Goal: Task Accomplishment & Management: Complete application form

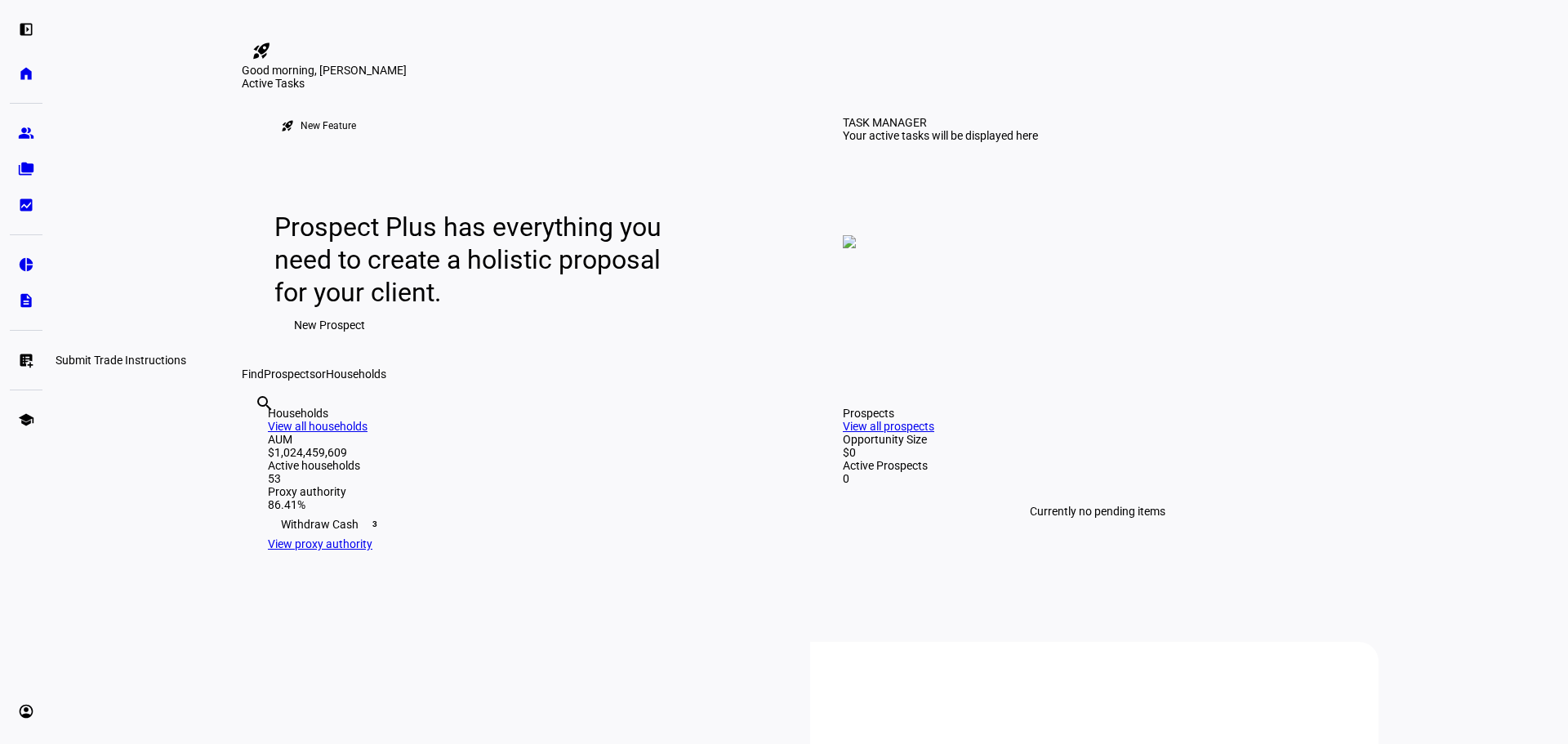
click at [24, 357] on eth-mat-symbol "list_alt_add" at bounding box center [26, 360] width 16 height 16
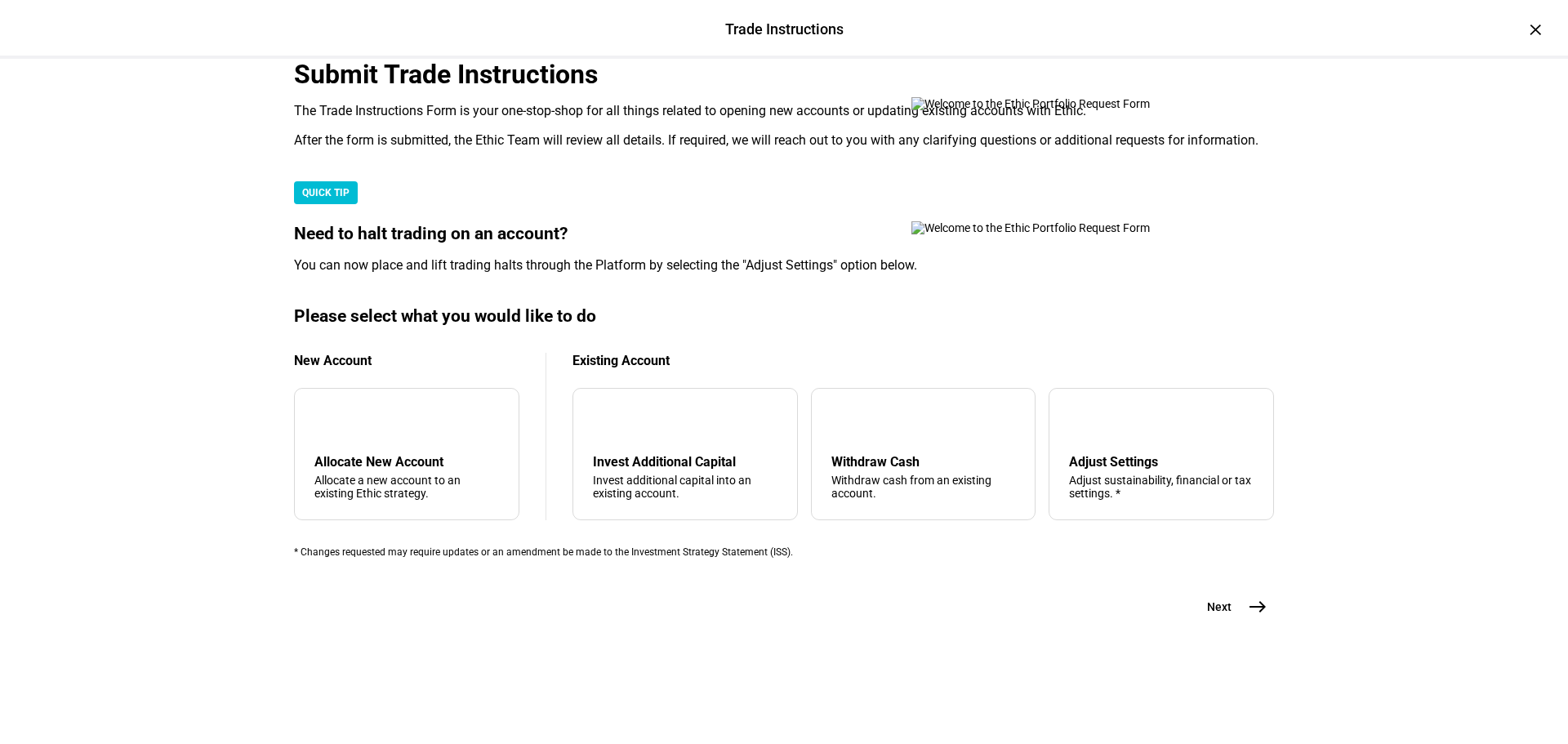
scroll to position [327, 0]
drag, startPoint x: 948, startPoint y: 530, endPoint x: 972, endPoint y: 543, distance: 27.3
click at [948, 500] on div "Withdraw cash from an existing account." at bounding box center [923, 486] width 184 height 26
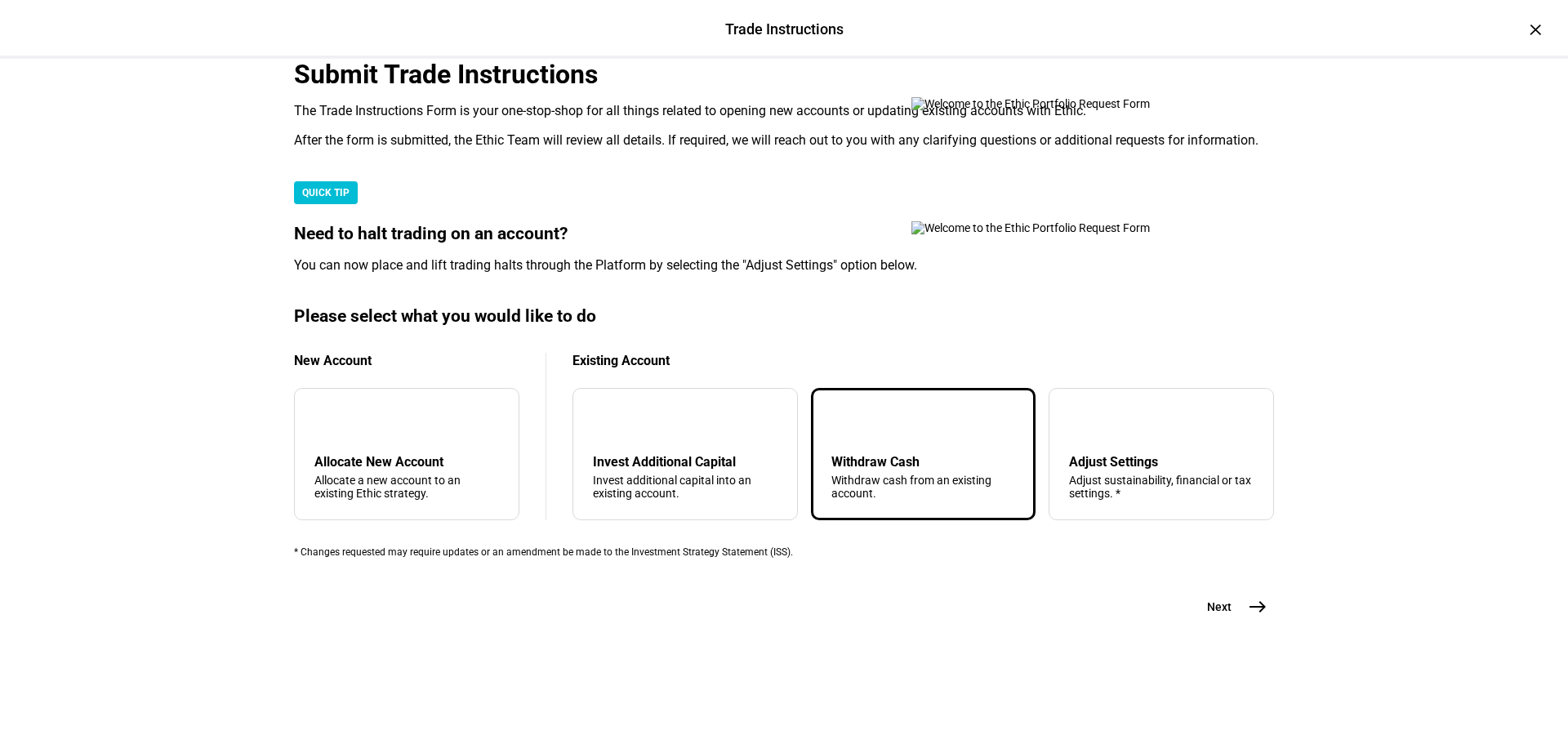
click at [1248, 617] on mat-icon "east" at bounding box center [1258, 607] width 20 height 20
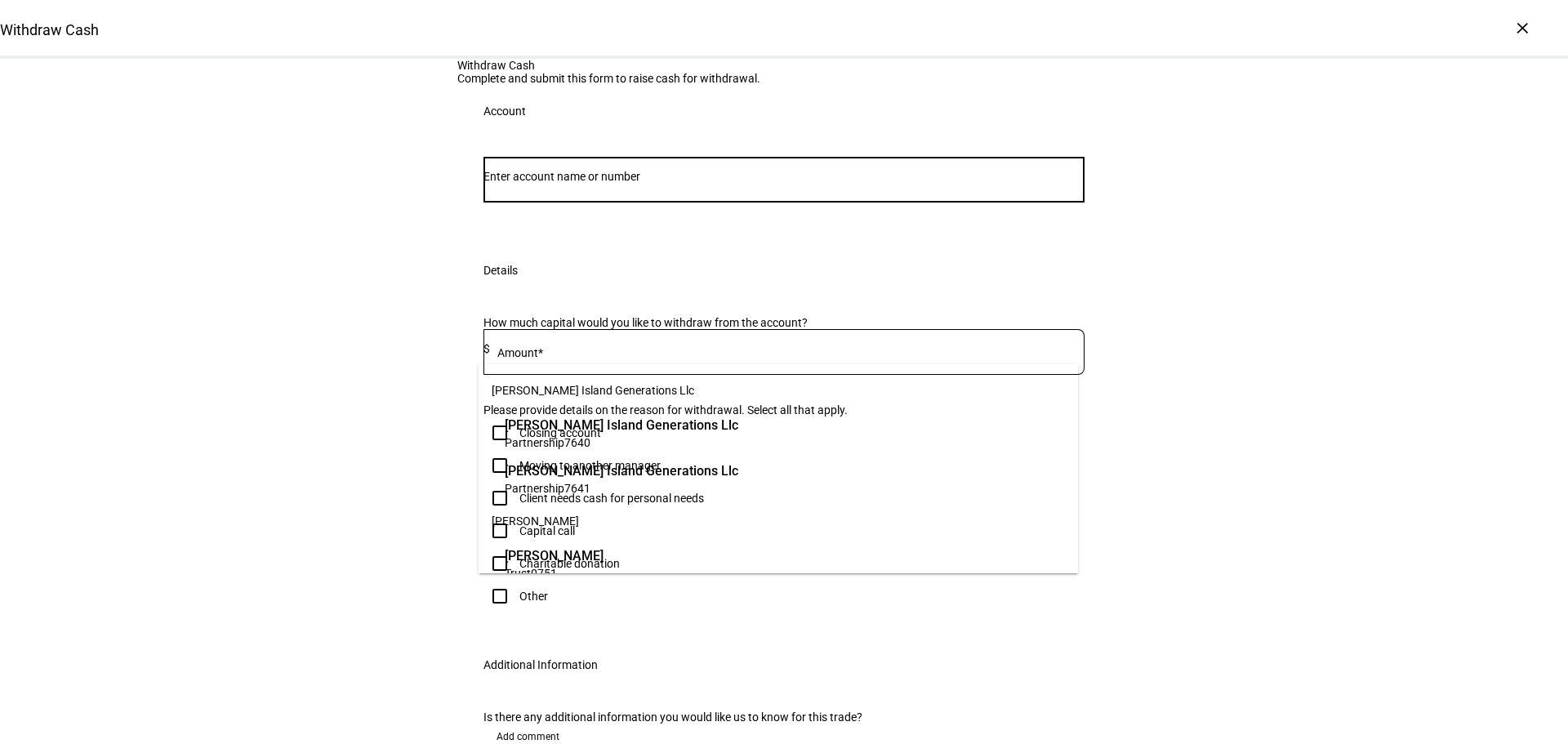
click at [653, 183] on input "Number" at bounding box center [784, 176] width 601 height 13
paste input "660006797"
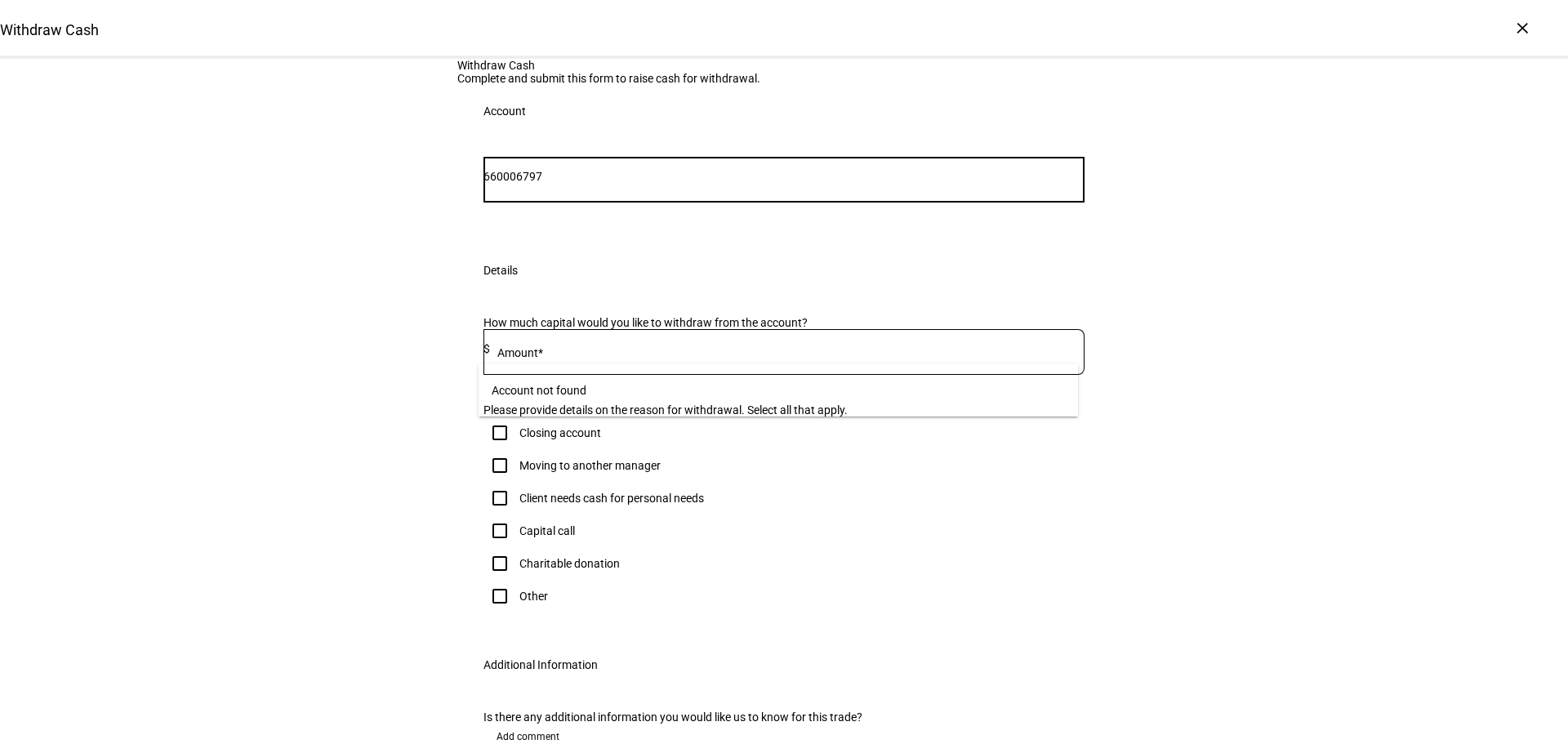
click at [585, 183] on input "660006797" at bounding box center [784, 176] width 601 height 13
click at [520, 183] on input "660006797" at bounding box center [784, 176] width 601 height 13
drag, startPoint x: 526, startPoint y: 341, endPoint x: 444, endPoint y: 341, distance: 82.0
click at [444, 341] on div "Withdraw Cash Complete and submit this form to raise cash for withdrawal. Accou…" at bounding box center [784, 437] width 1568 height 756
type input "6797"
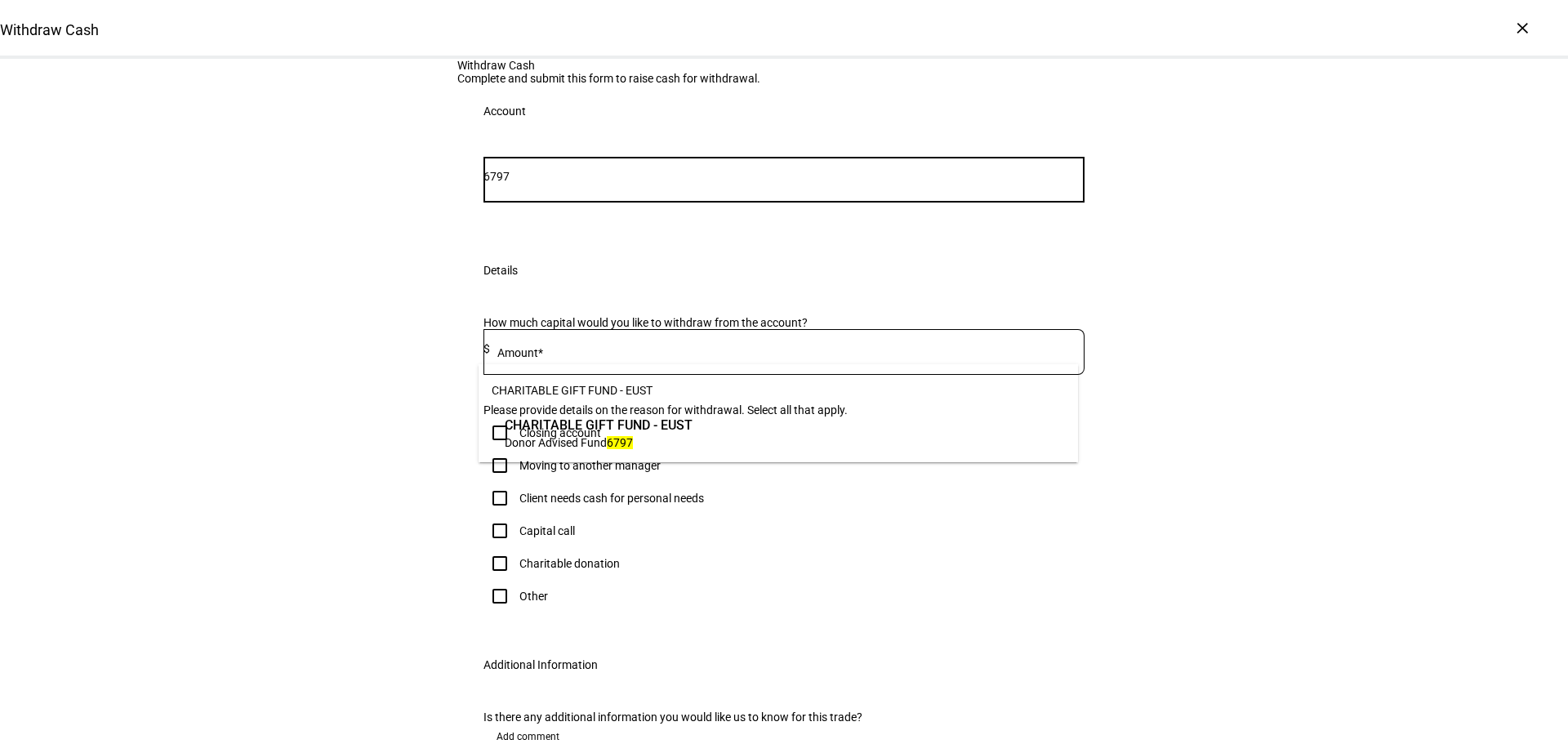
click at [683, 442] on span "Donor Advised Fund 6797" at bounding box center [599, 441] width 188 height 15
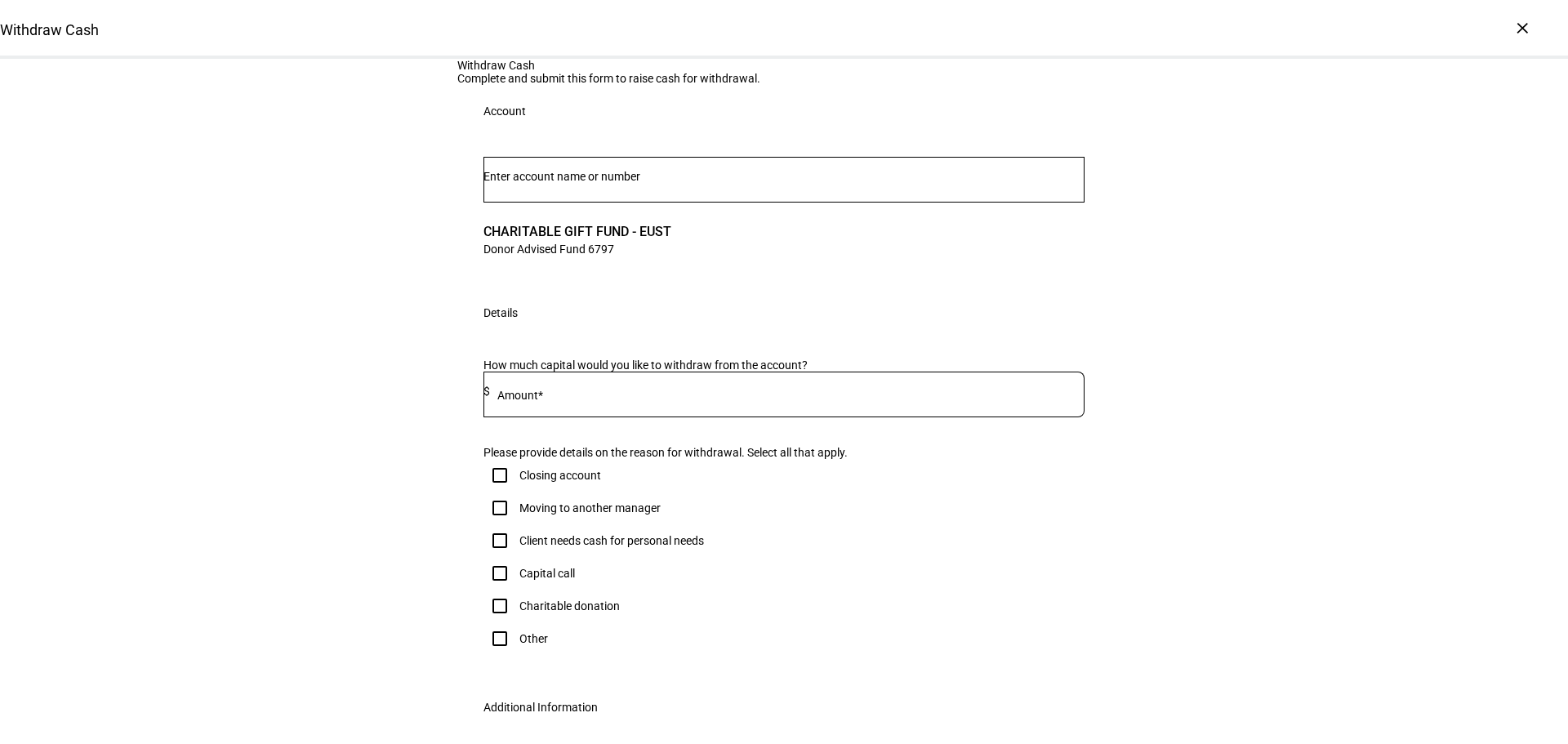
scroll to position [82, 0]
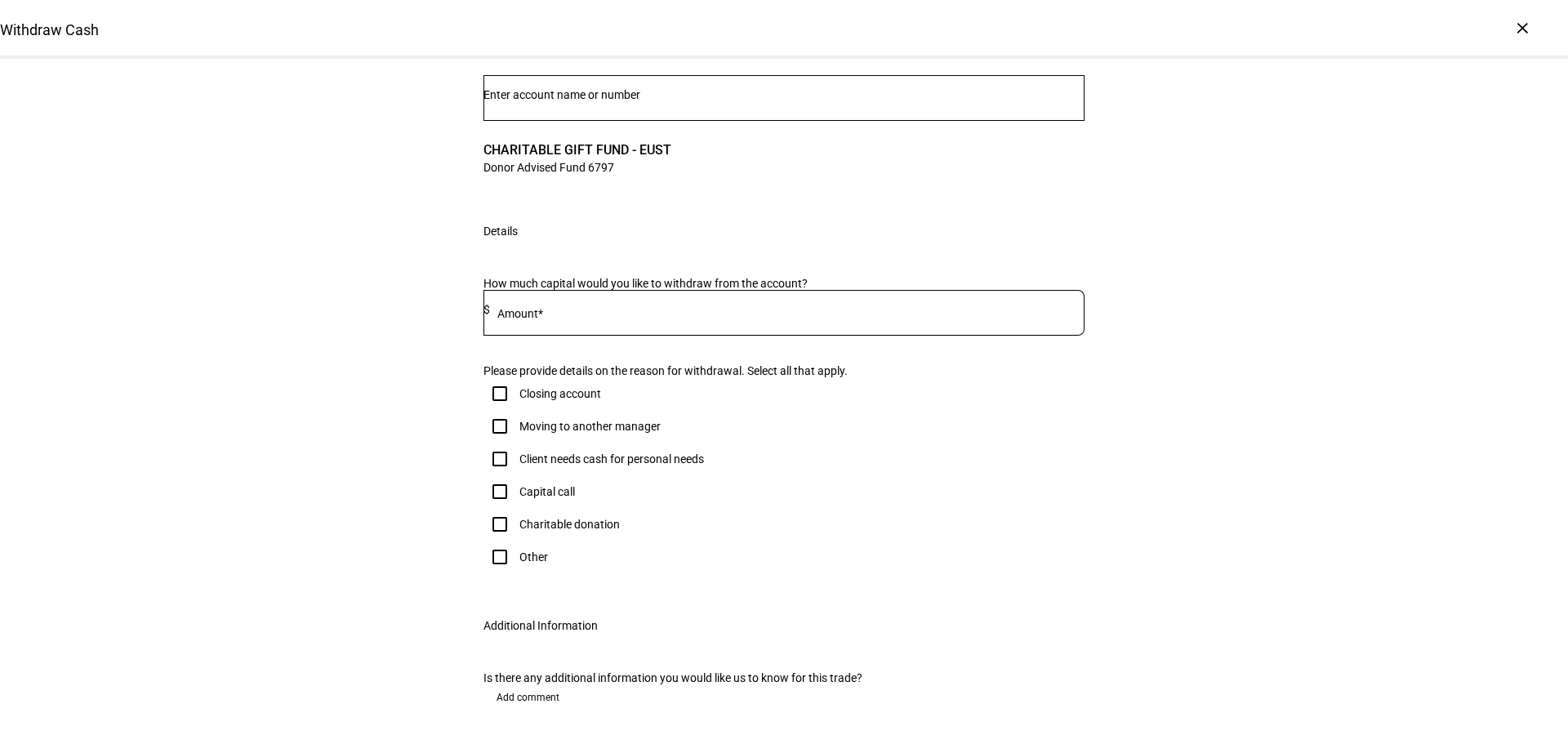
click at [650, 316] on input at bounding box center [787, 310] width 594 height 13
type input "82,700"
click at [359, 521] on div "Withdraw Cash Complete and submit this form to raise cash for withdrawal. Accou…" at bounding box center [784, 376] width 1568 height 799
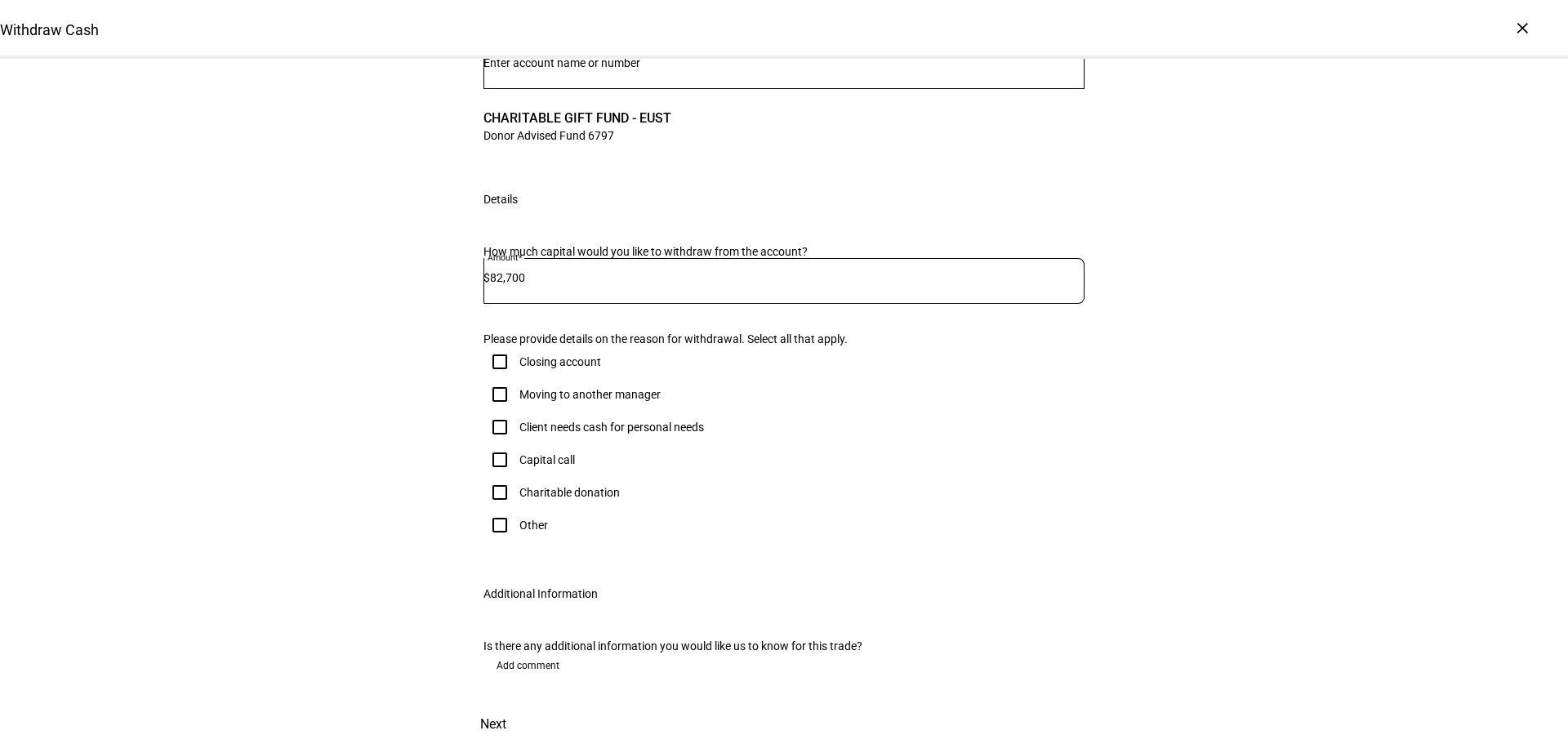
click at [493, 541] on input "Other" at bounding box center [500, 525] width 33 height 33
checkbox input "true"
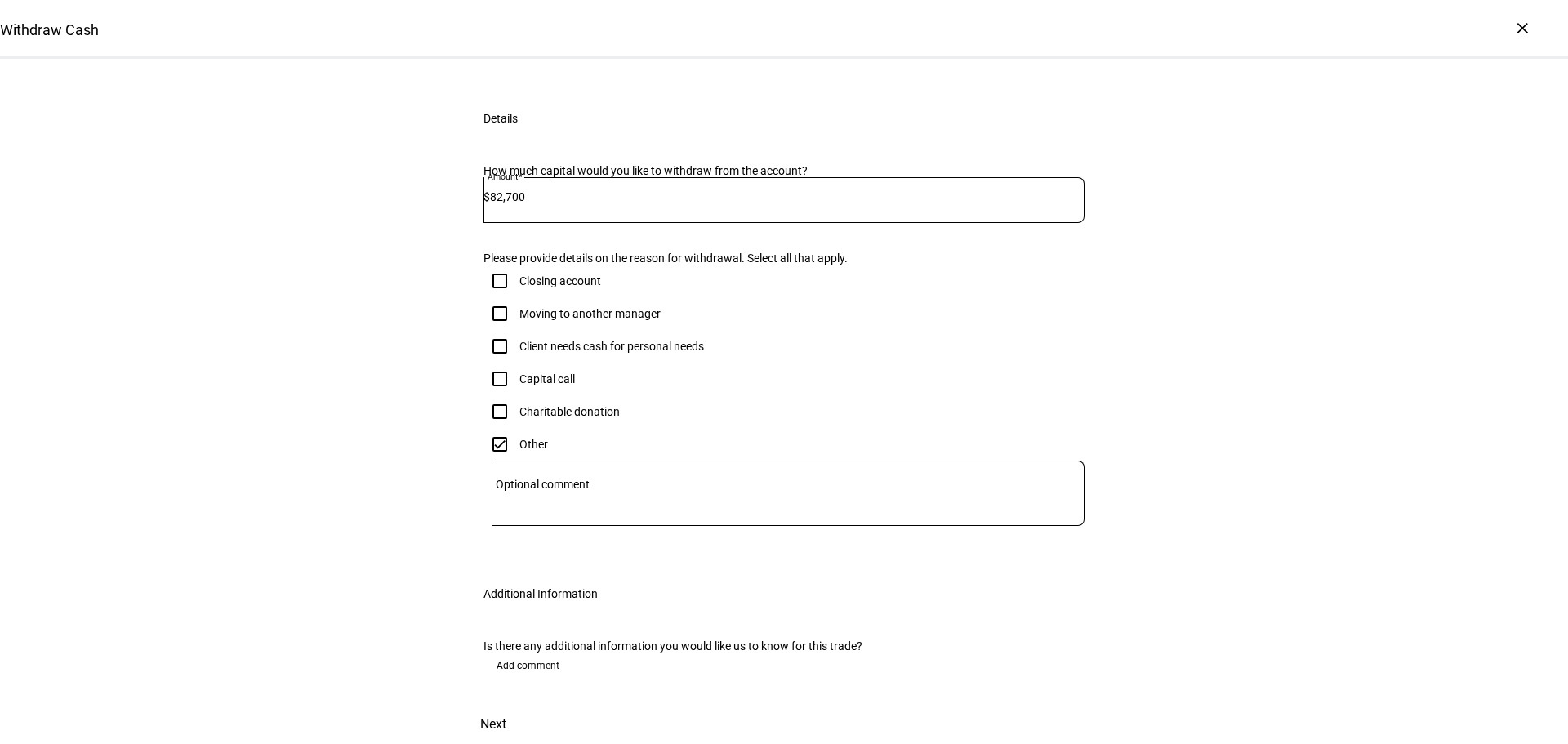
scroll to position [524, 0]
click at [506, 705] on span "Next" at bounding box center [493, 724] width 26 height 39
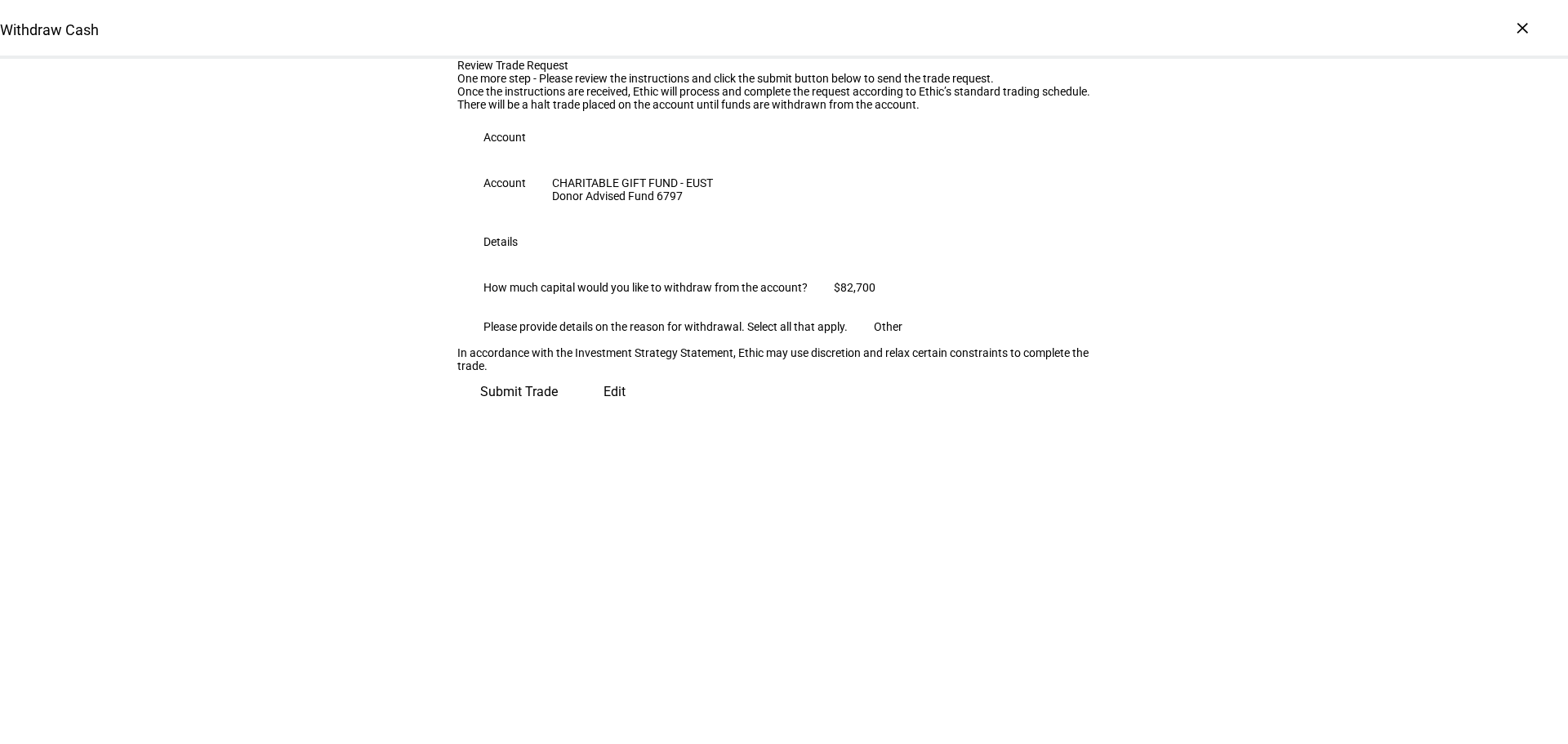
scroll to position [43, 0]
click at [558, 412] on span "Submit Trade" at bounding box center [519, 392] width 77 height 39
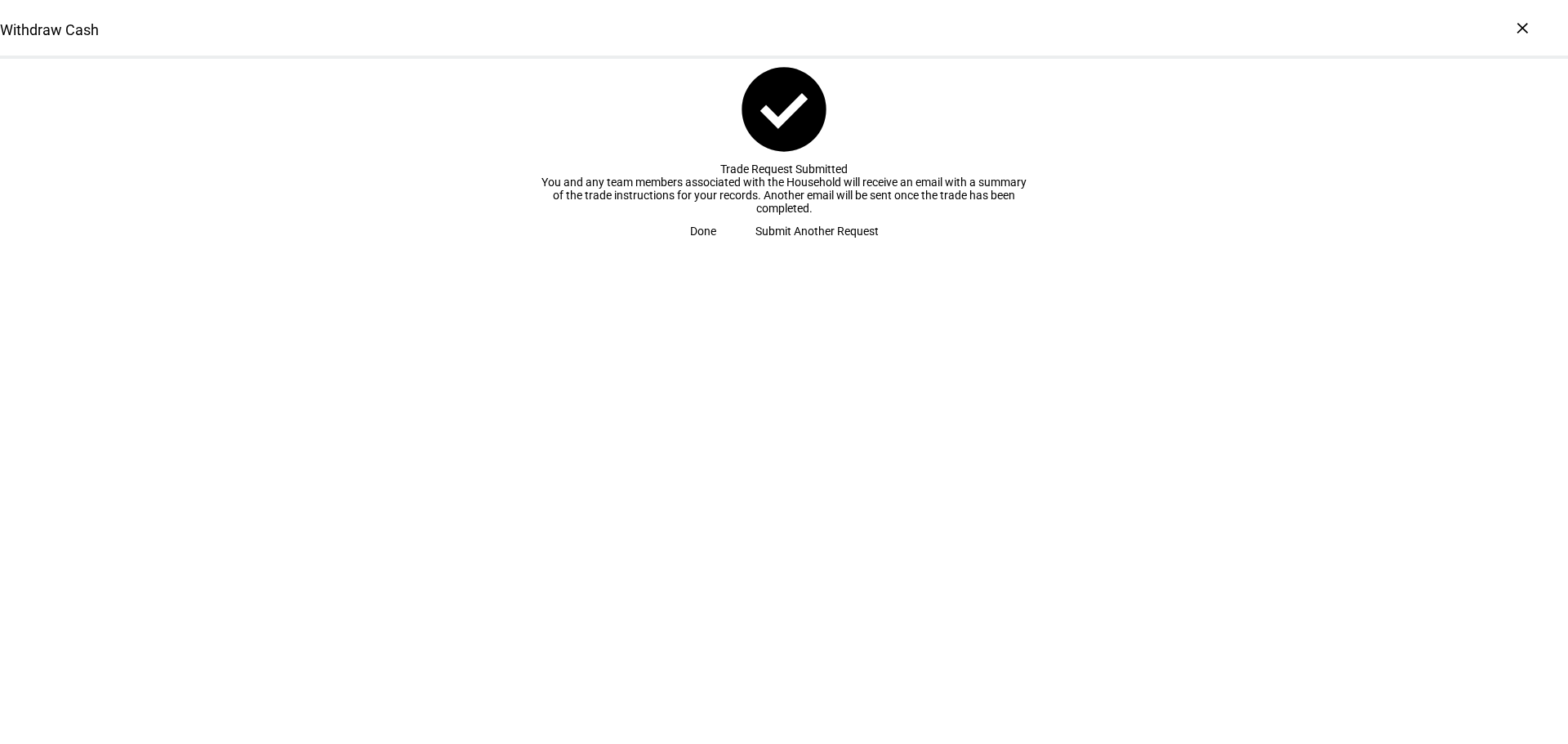
click at [736, 247] on span at bounding box center [703, 231] width 65 height 33
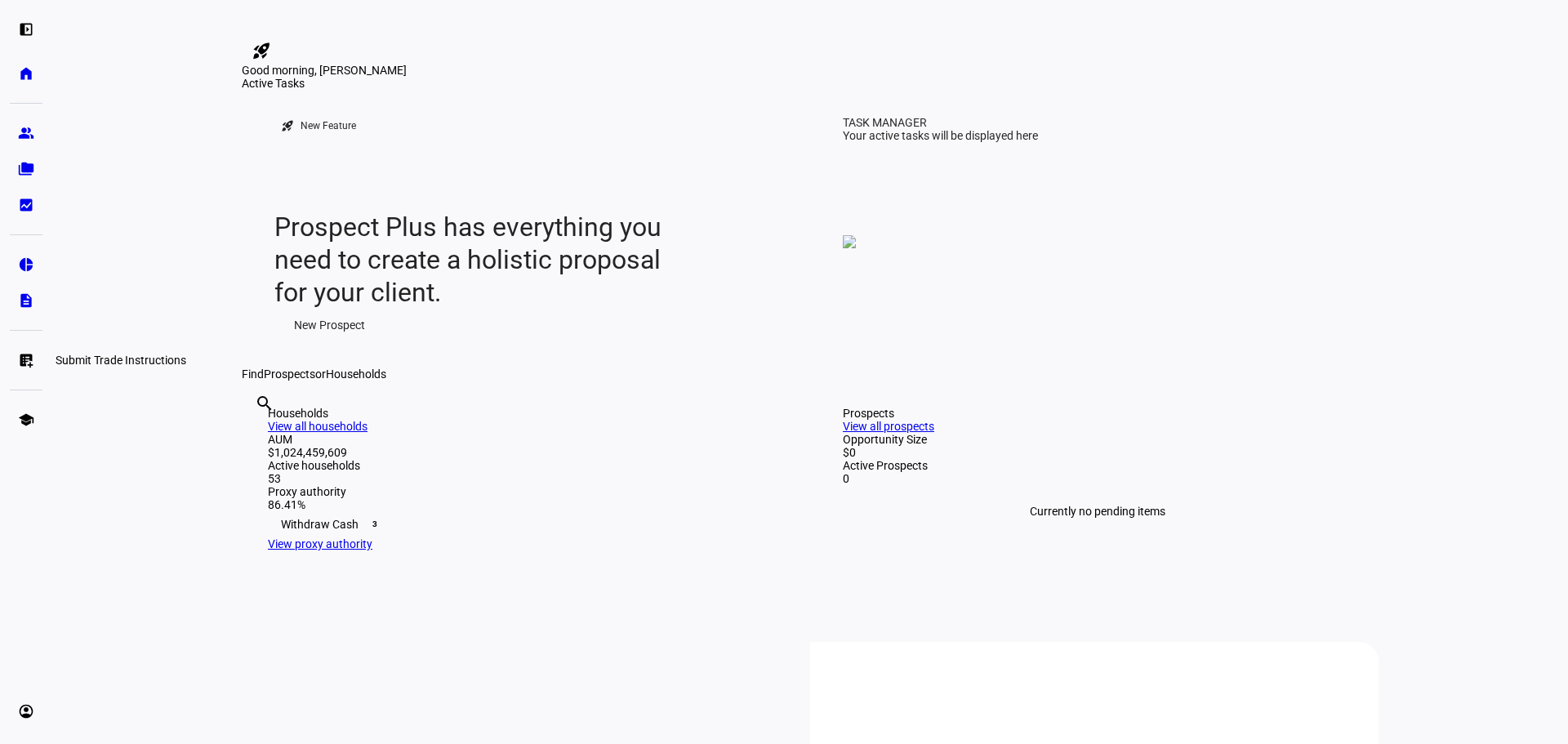
click at [31, 365] on eth-mat-symbol "list_alt_add" at bounding box center [26, 360] width 16 height 16
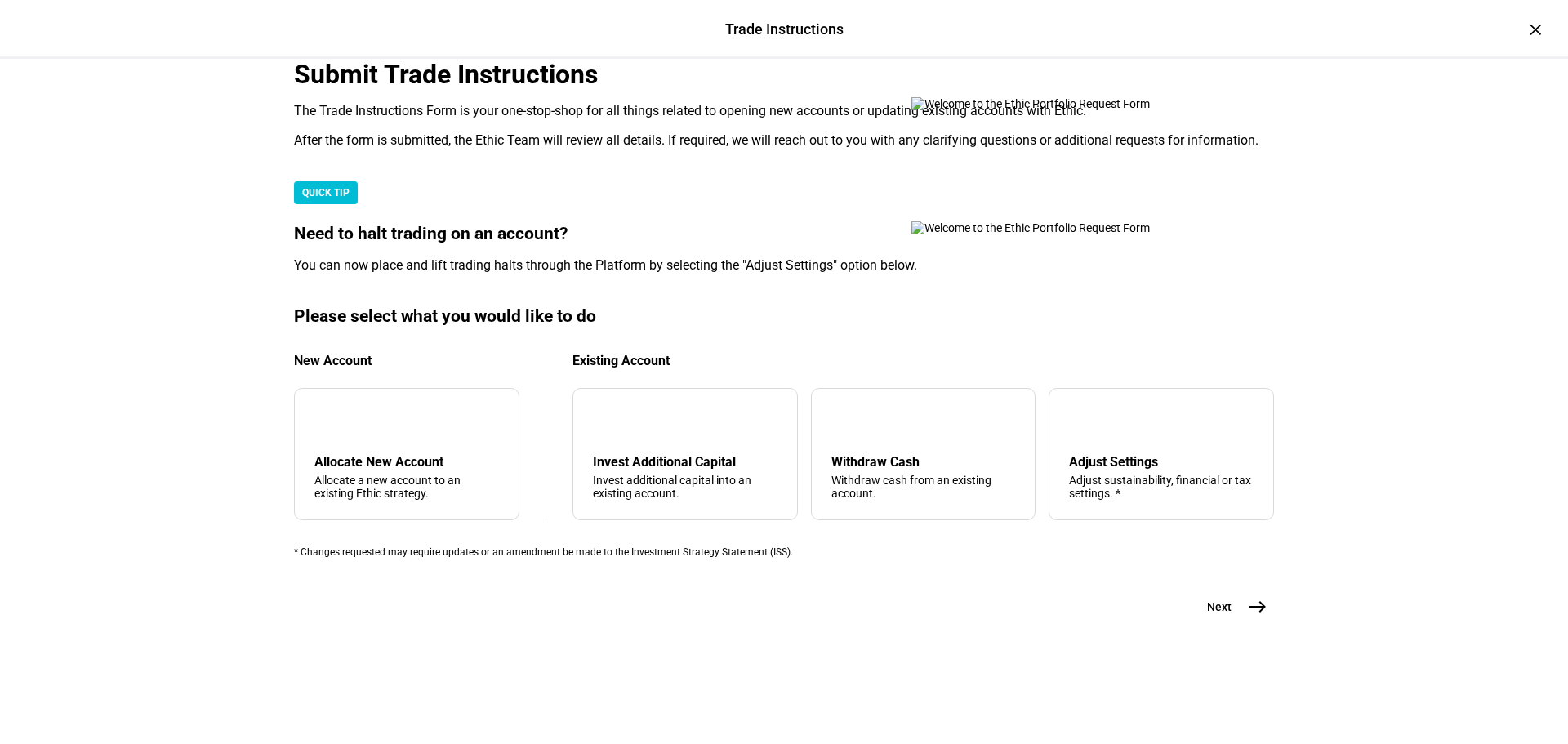
scroll to position [395, 0]
drag, startPoint x: 941, startPoint y: 482, endPoint x: 1063, endPoint y: 540, distance: 135.1
click at [941, 482] on div "Withdraw cash from an existing account." at bounding box center [923, 486] width 184 height 26
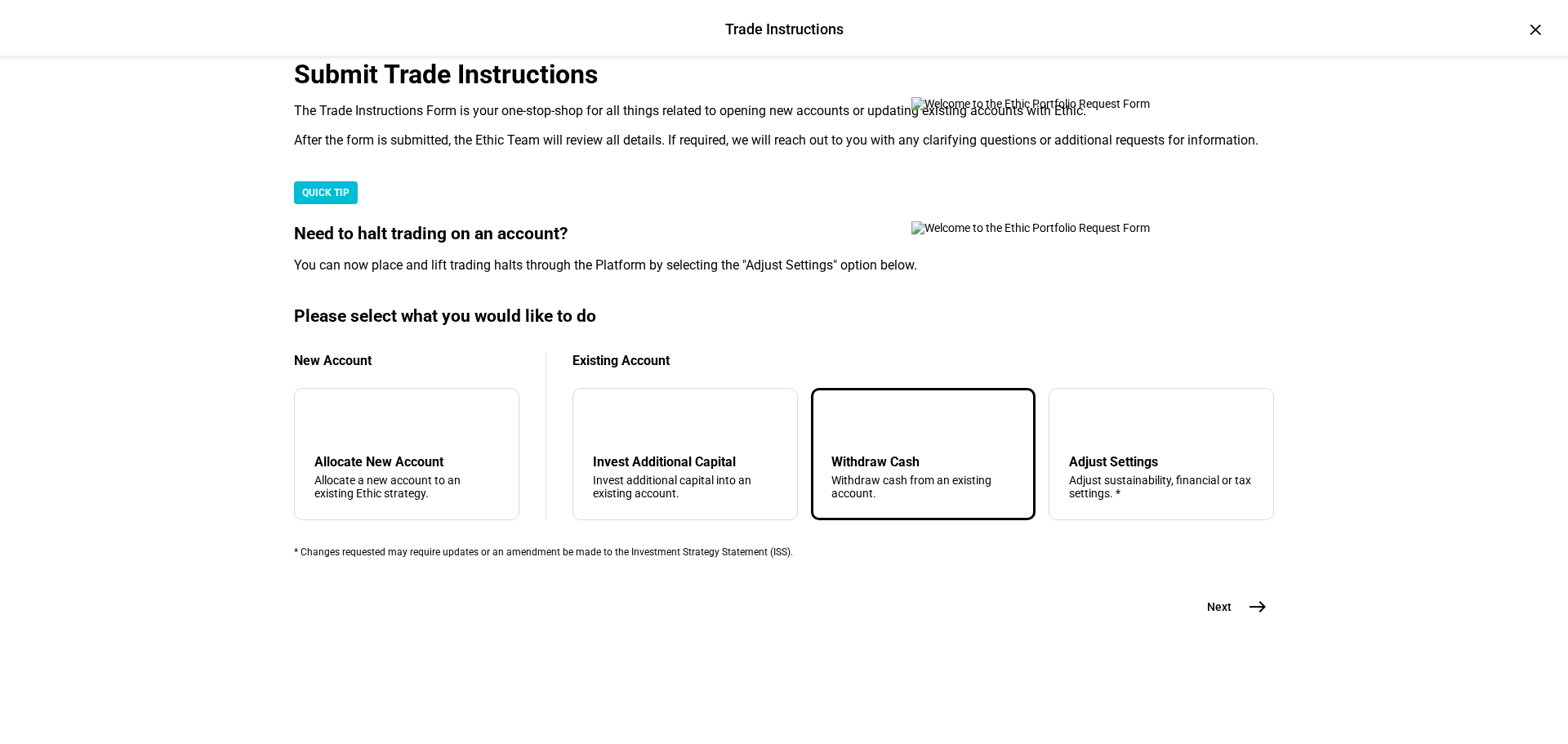
click at [1248, 617] on mat-icon "east" at bounding box center [1258, 607] width 20 height 20
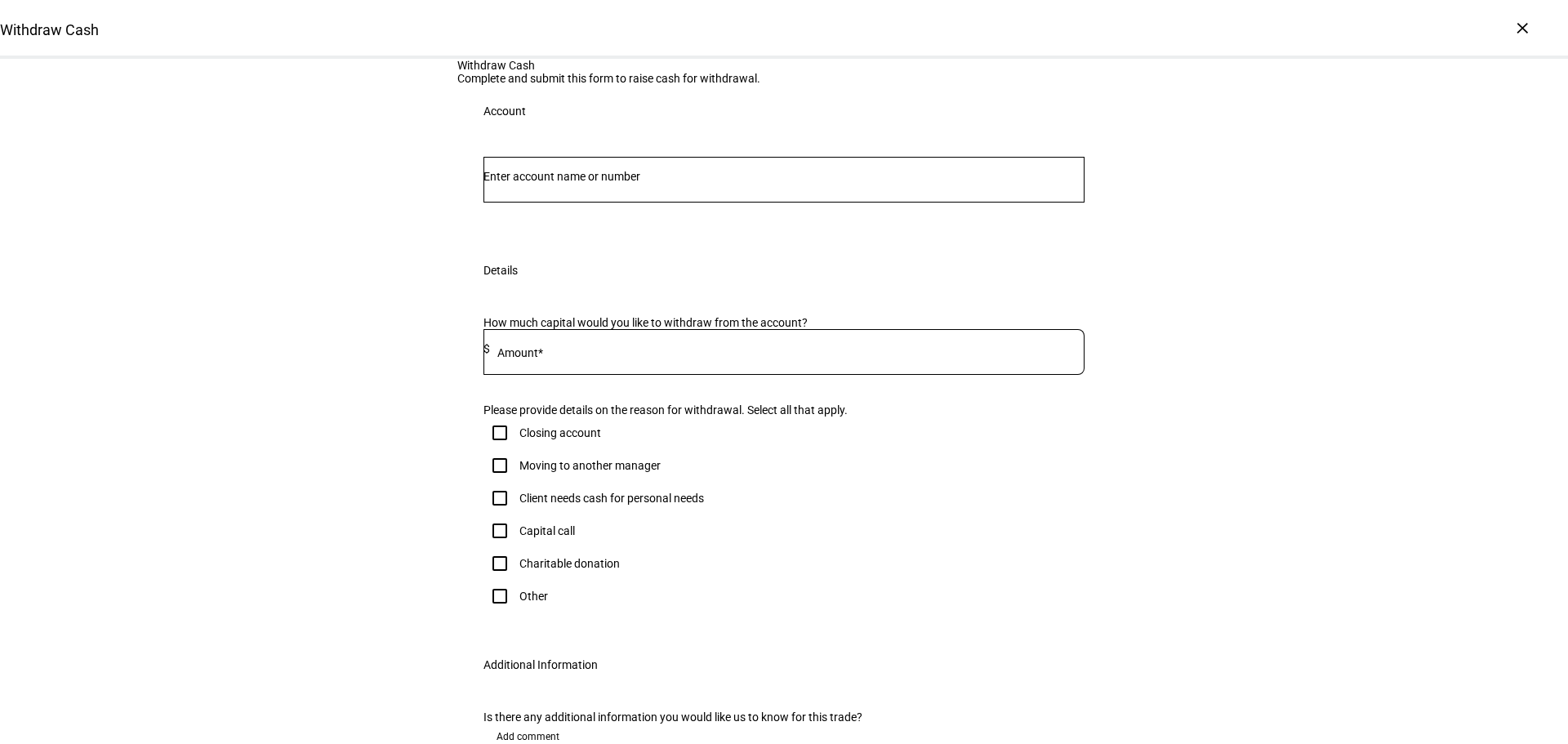
click at [592, 183] on input "Number" at bounding box center [784, 176] width 601 height 13
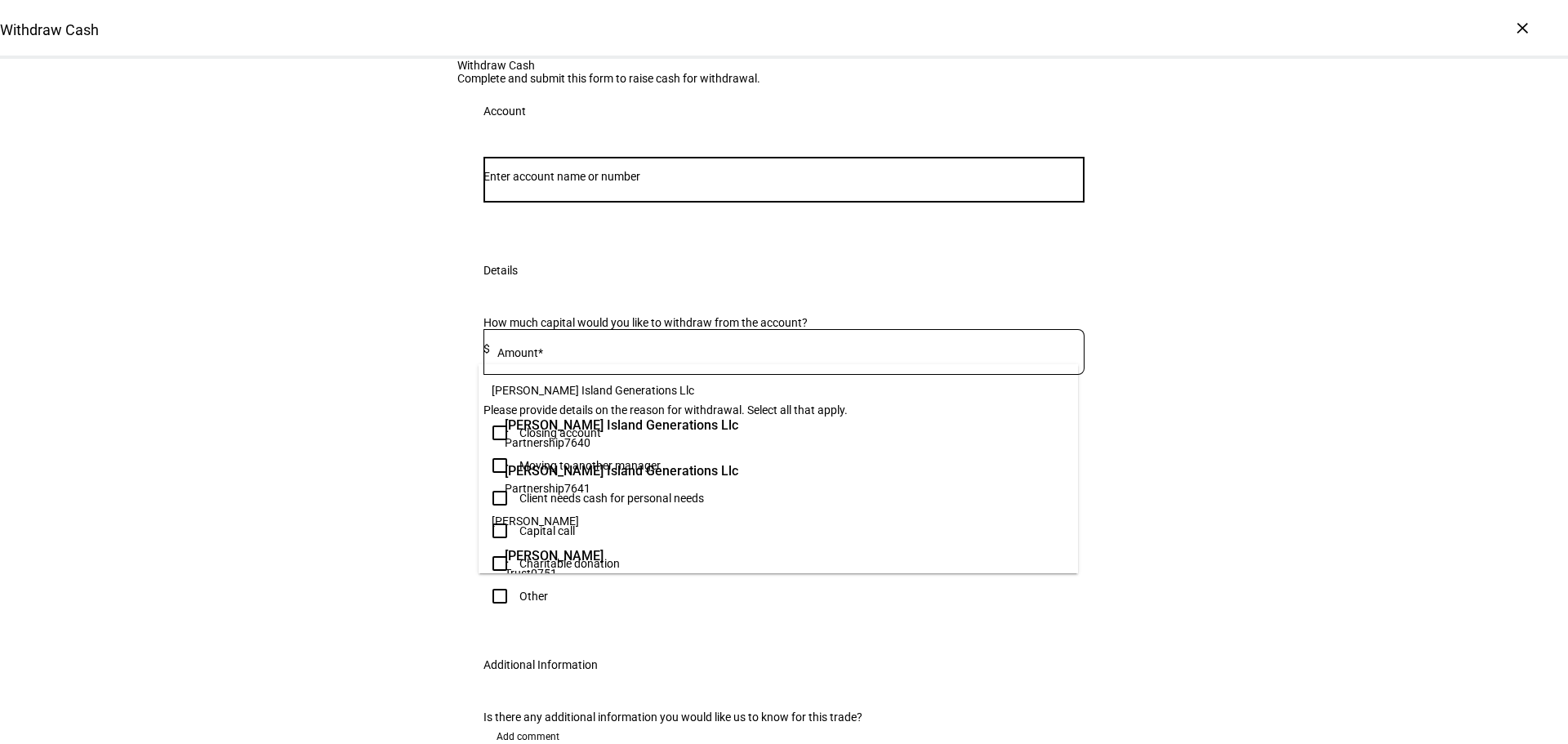
paste input "668213444"
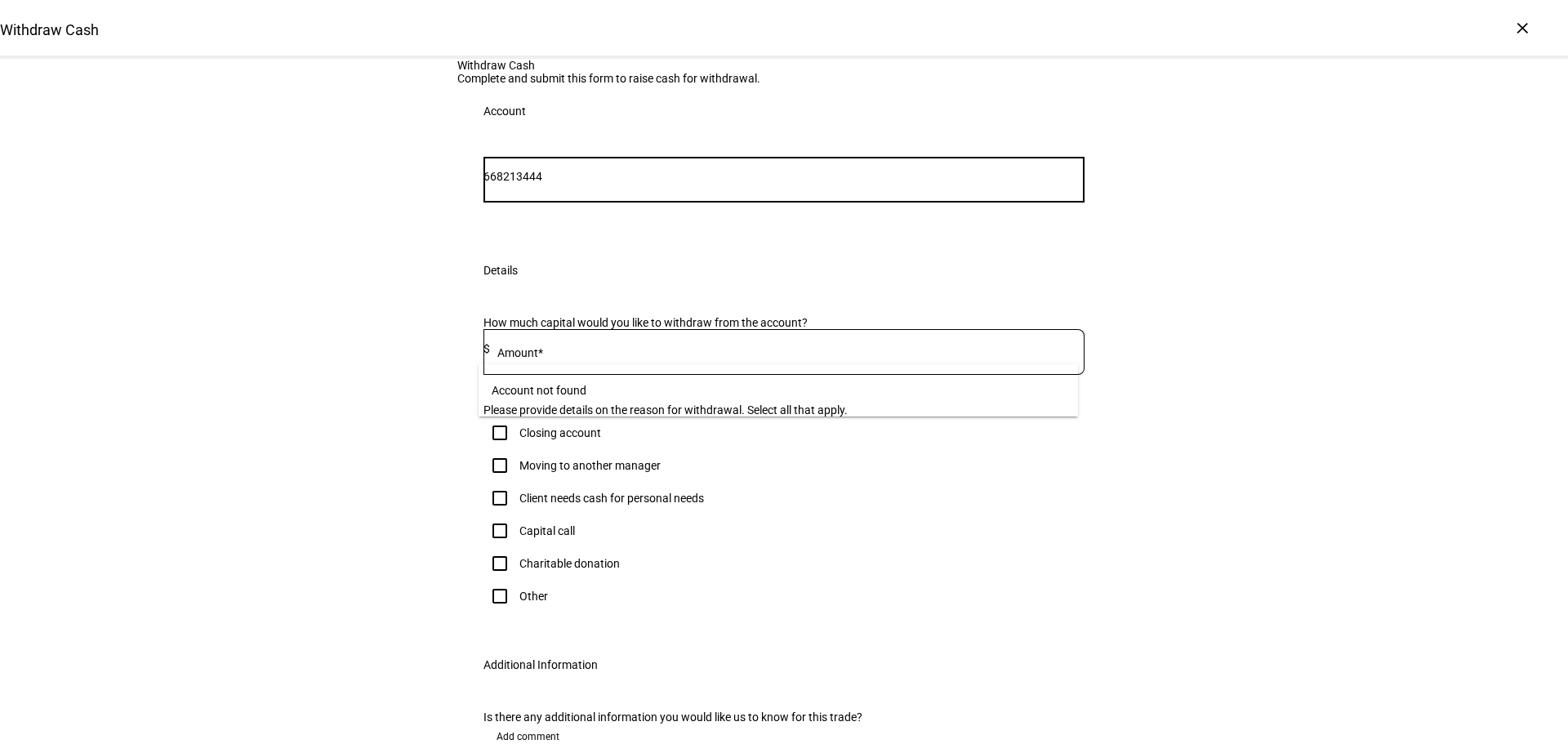
drag, startPoint x: 528, startPoint y: 340, endPoint x: 465, endPoint y: 343, distance: 63.1
click at [467, 244] on div "668213444 Account" at bounding box center [783, 191] width 653 height 107
type input "3444"
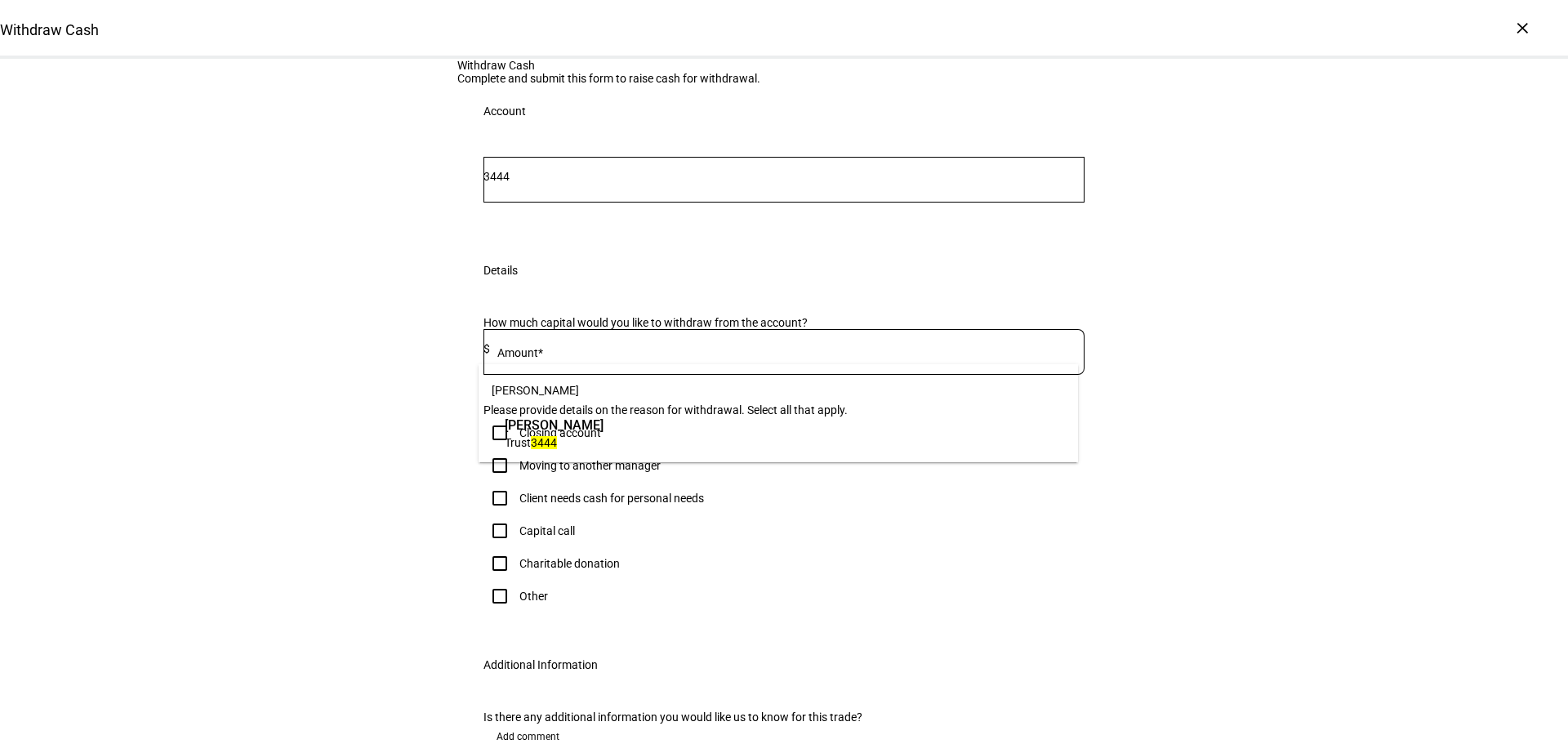
click at [608, 451] on div "[PERSON_NAME] Trust 3444" at bounding box center [554, 432] width 107 height 43
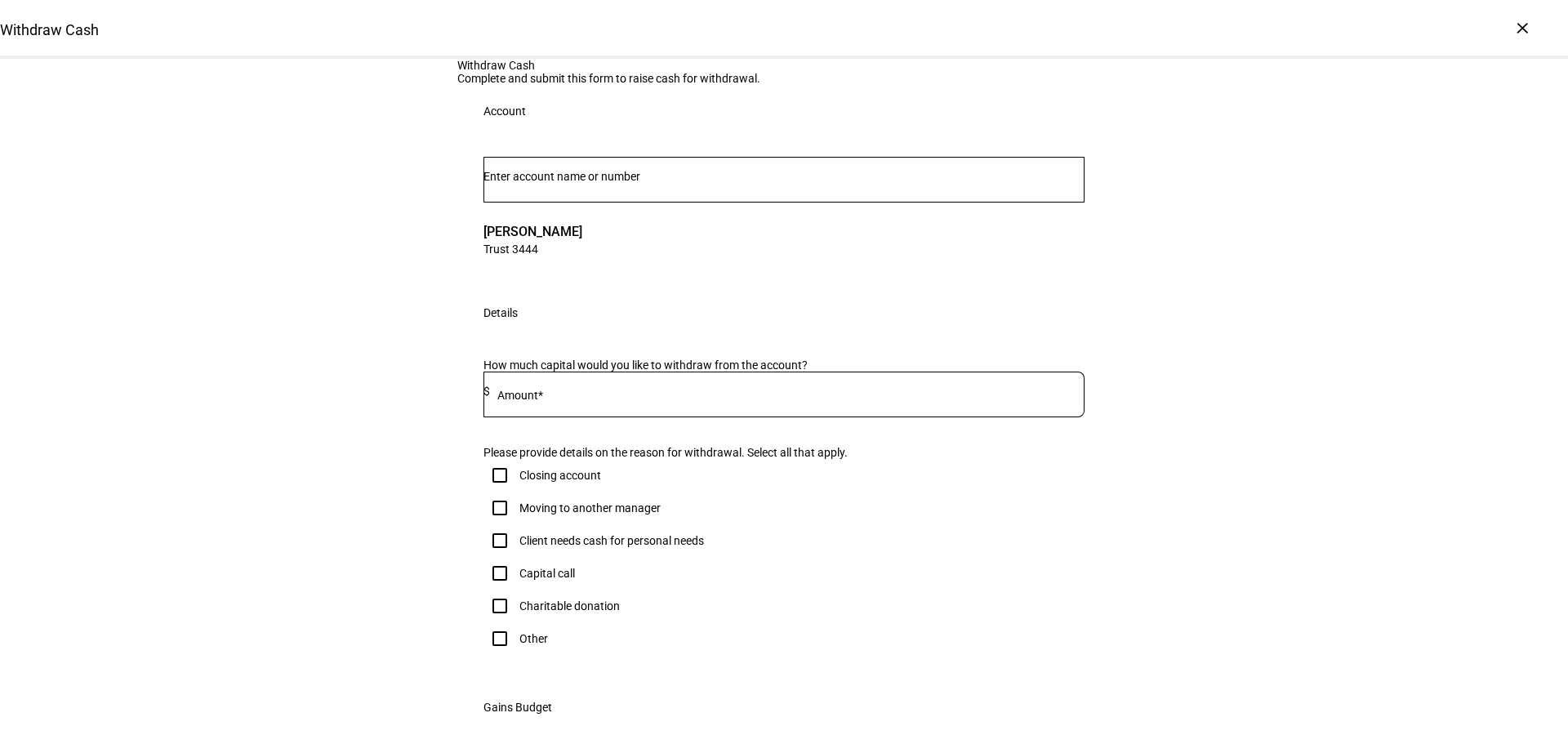
click at [637, 417] on div at bounding box center [787, 394] width 594 height 45
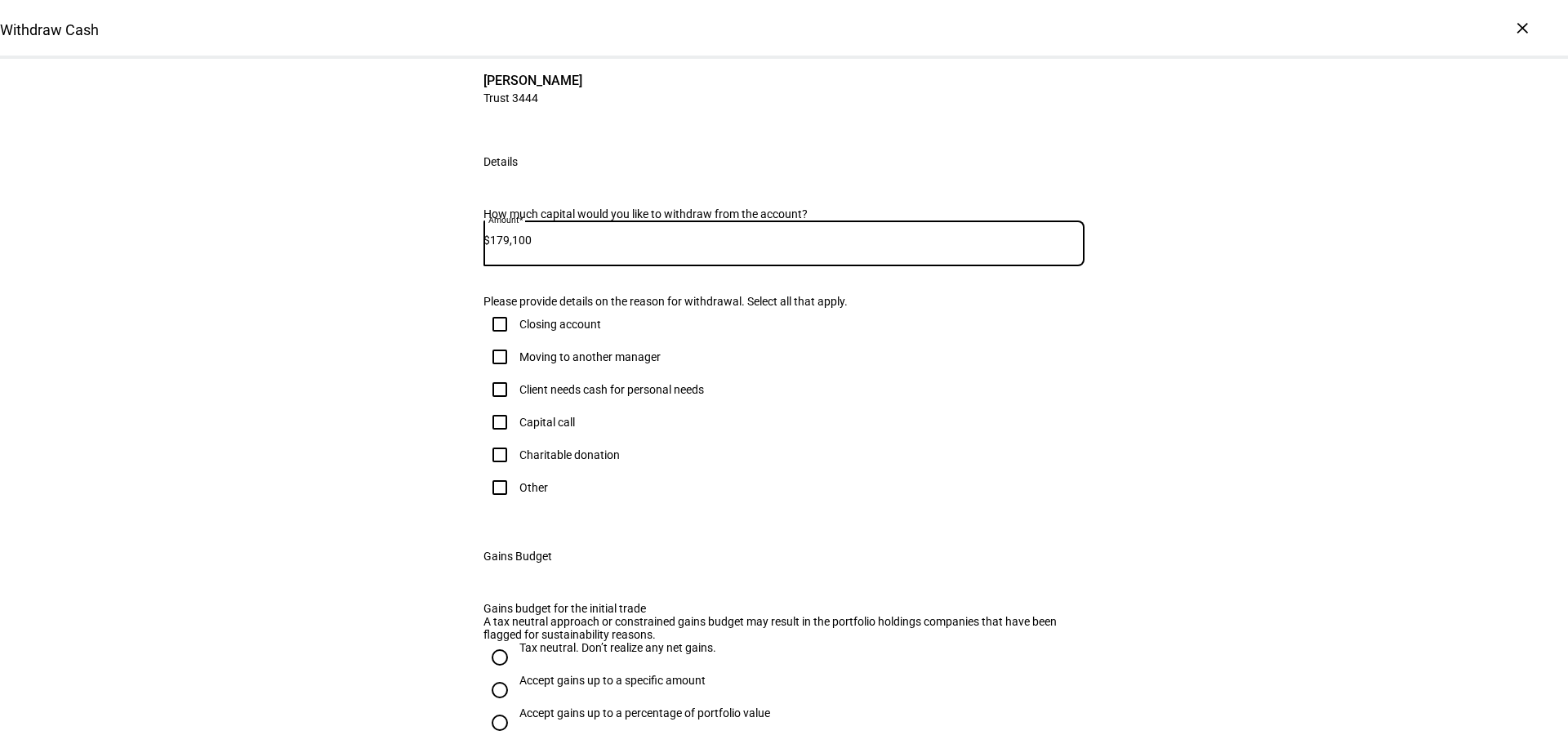
scroll to position [164, 0]
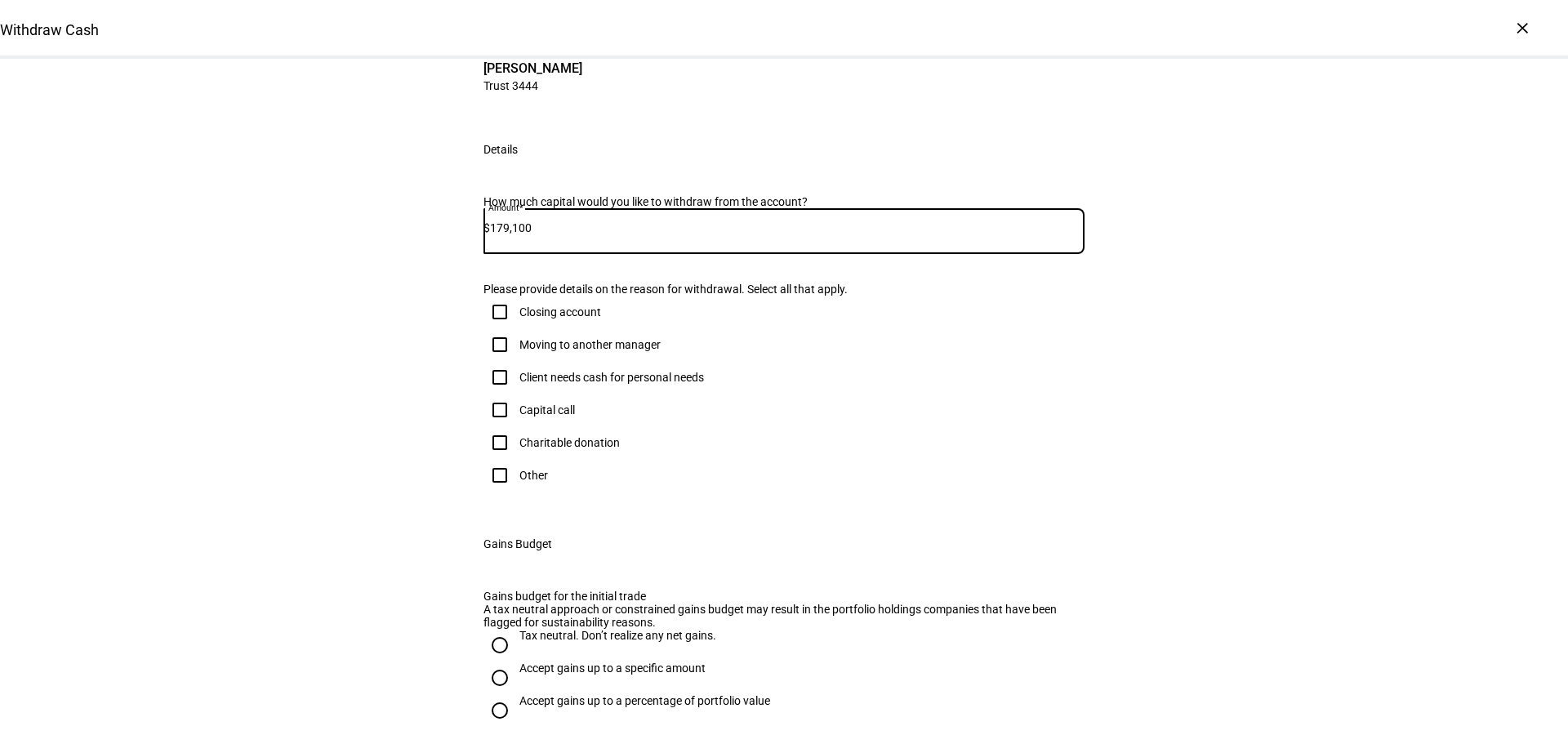
type input "179,100"
click at [496, 491] on input "Other" at bounding box center [500, 475] width 33 height 33
checkbox input "true"
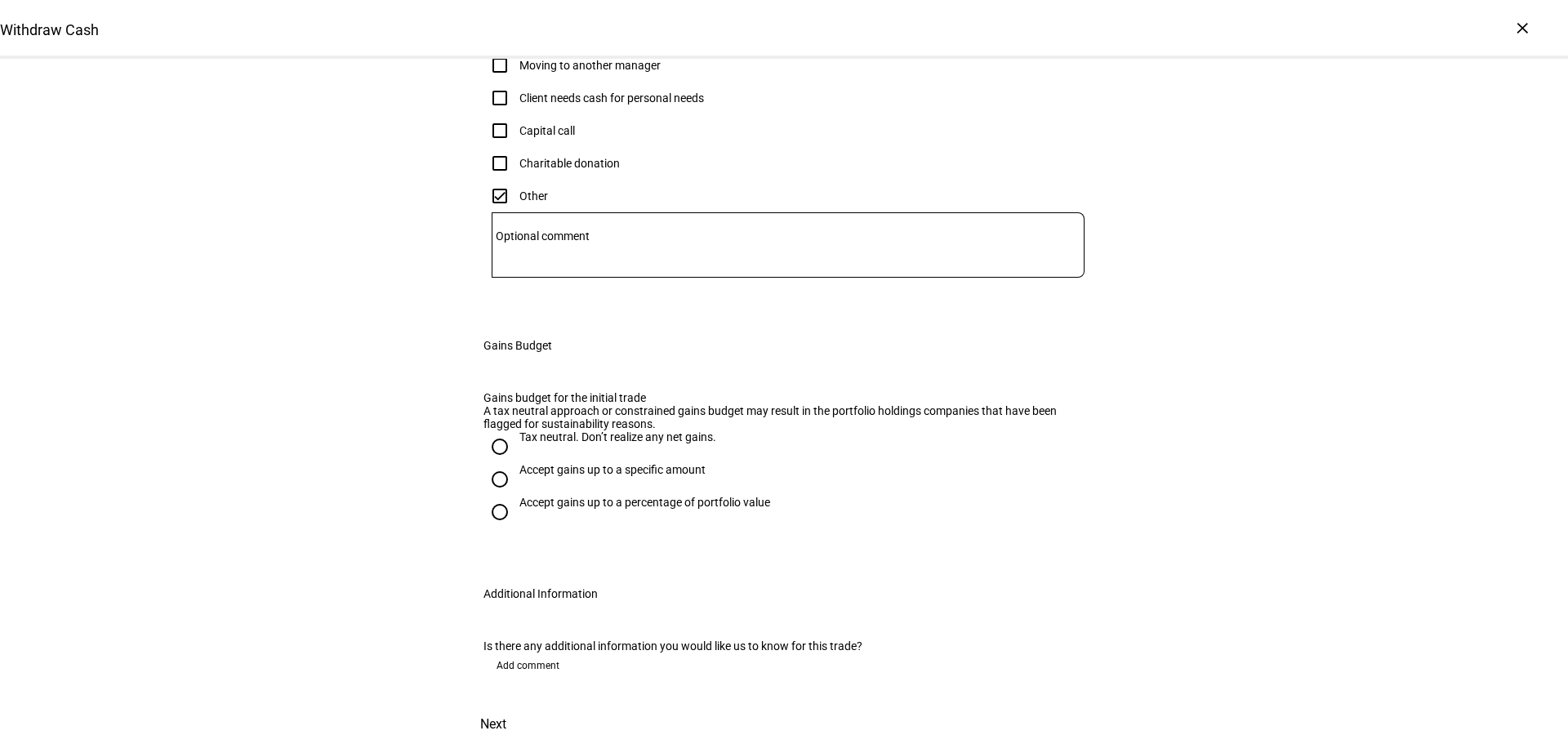
scroll to position [735, 0]
click at [492, 431] on input "Tax neutral. Don’t realize any net gains." at bounding box center [500, 447] width 33 height 33
radio input "true"
click at [530, 705] on span at bounding box center [492, 724] width 72 height 39
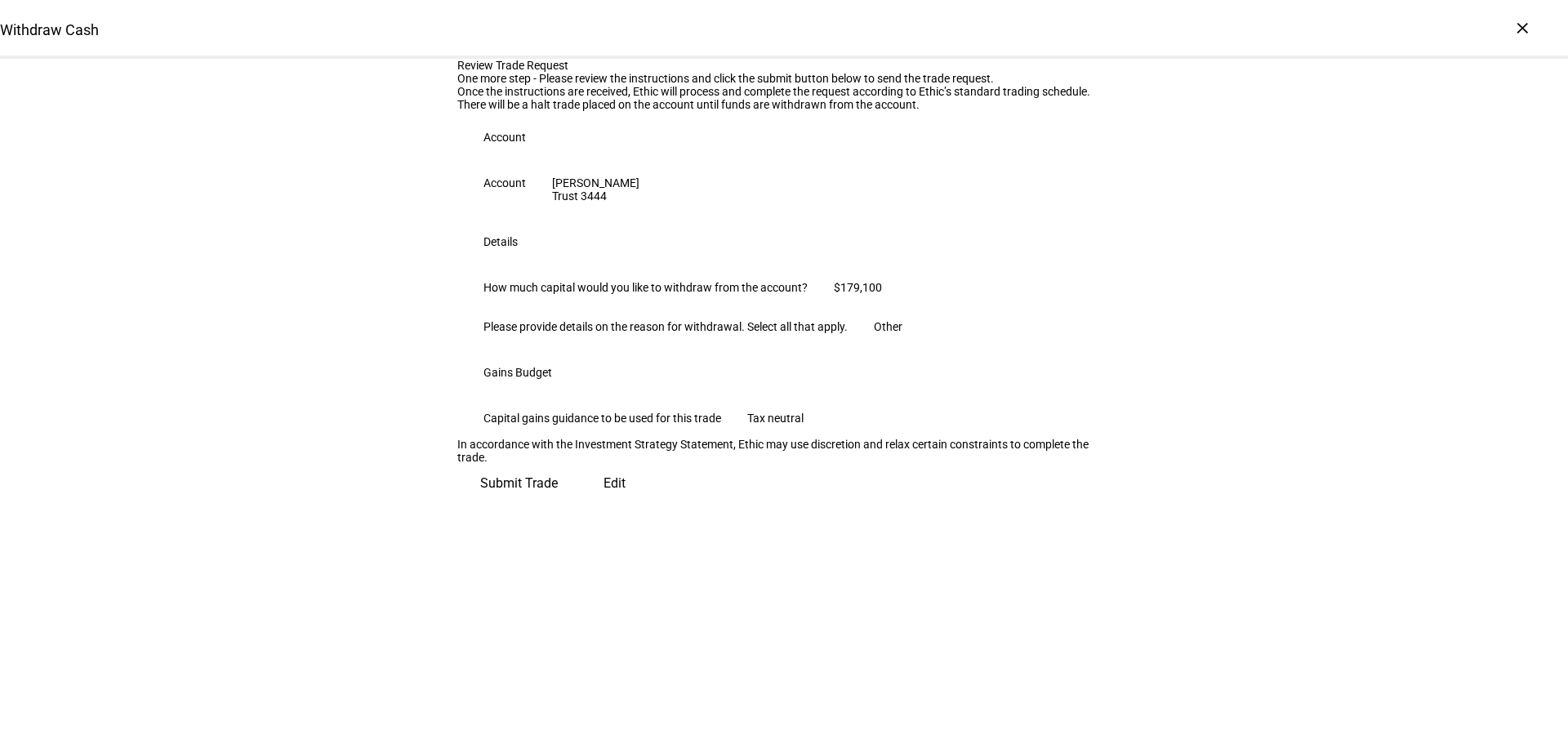
scroll to position [165, 0]
click at [558, 503] on span "Submit Trade" at bounding box center [519, 483] width 77 height 39
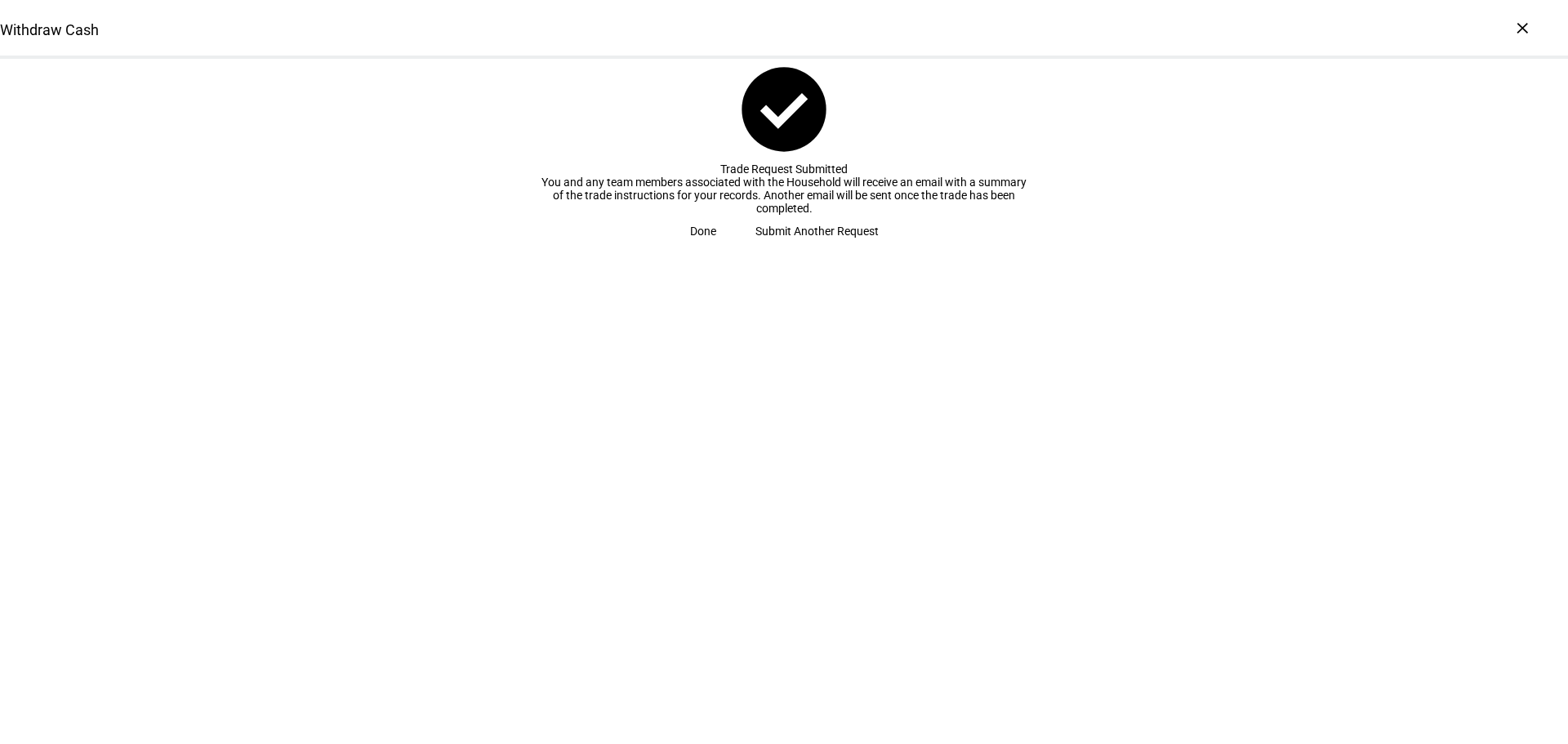
click at [785, 247] on span "Submit Another Request" at bounding box center [818, 231] width 124 height 33
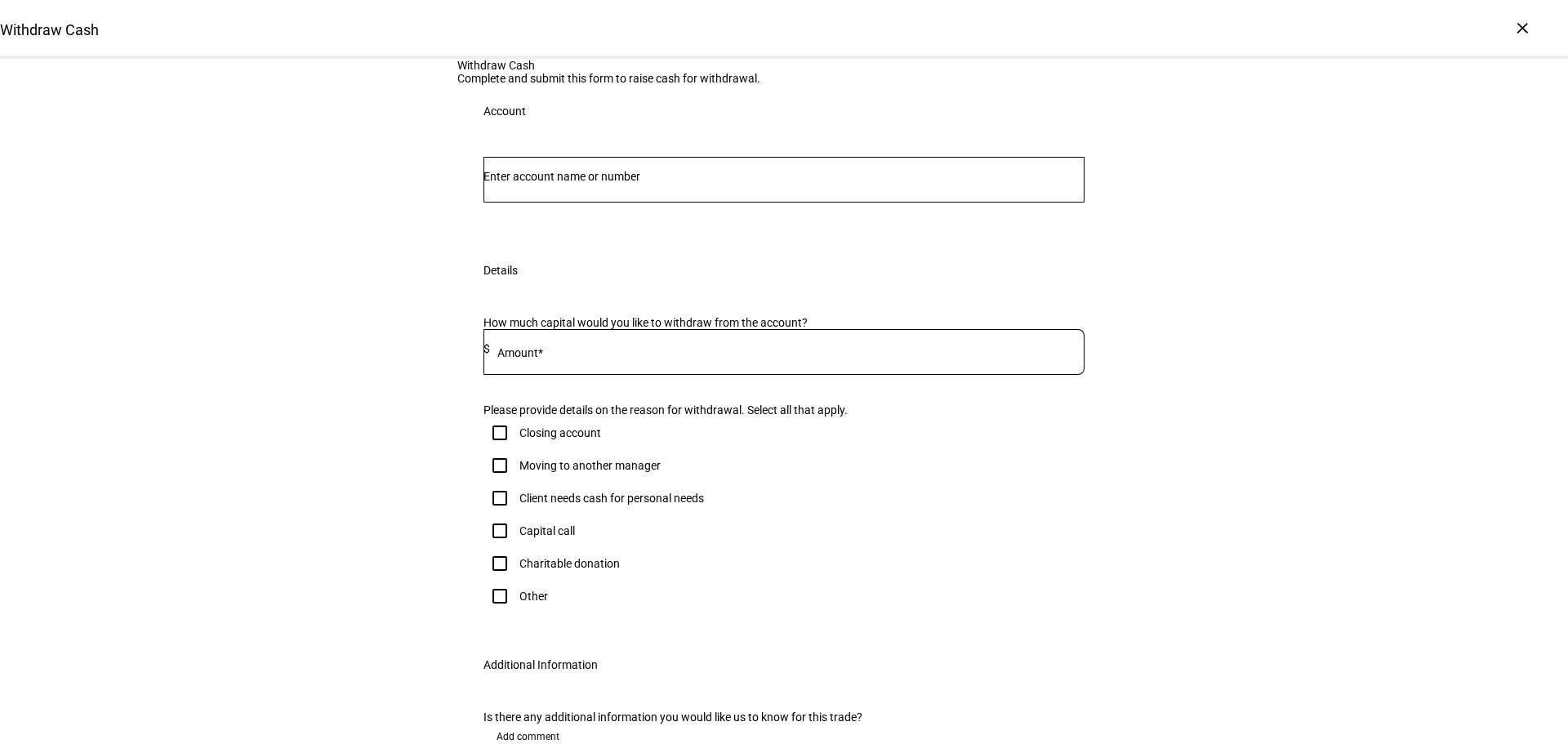
click at [682, 183] on input "Number" at bounding box center [784, 176] width 601 height 13
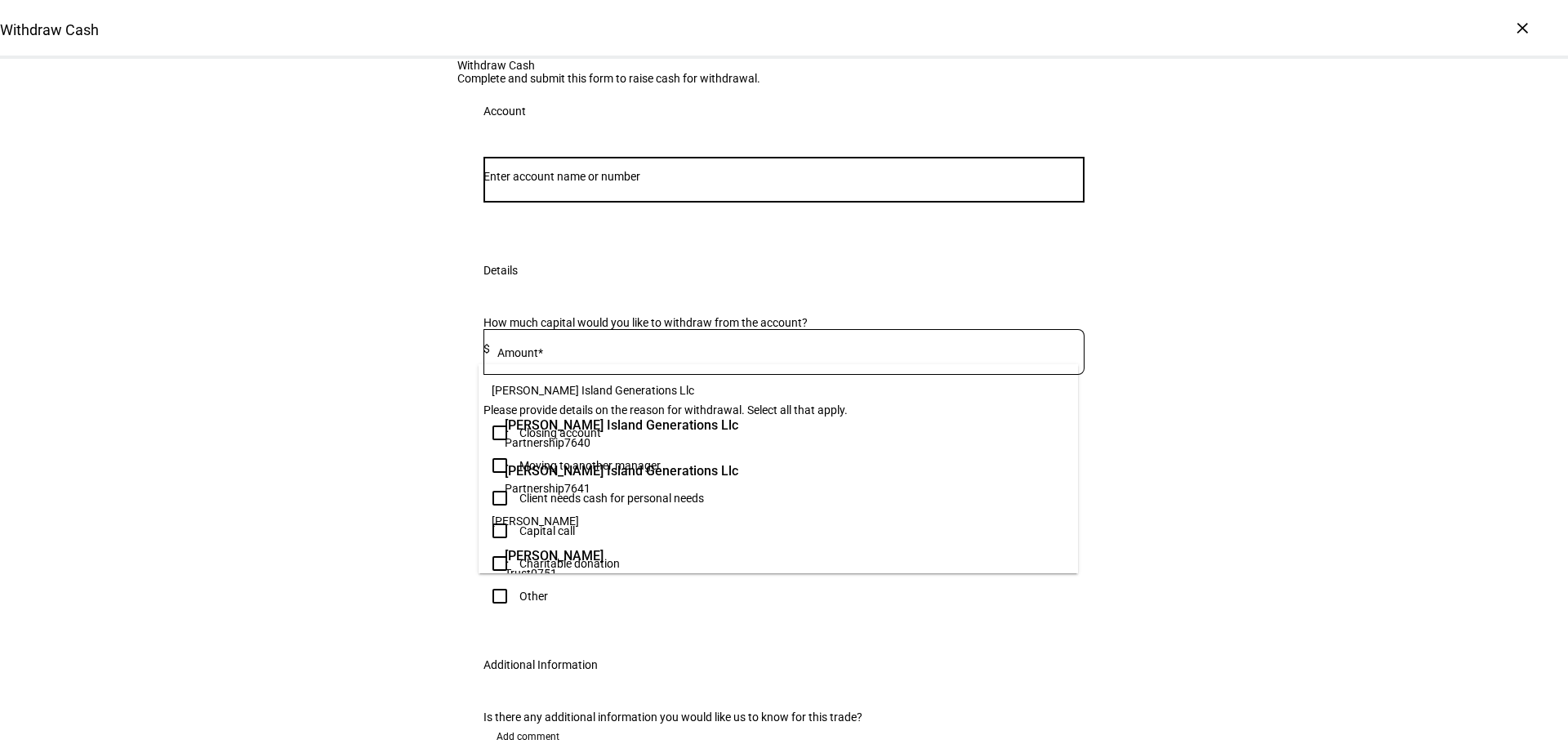
paste input "668213445"
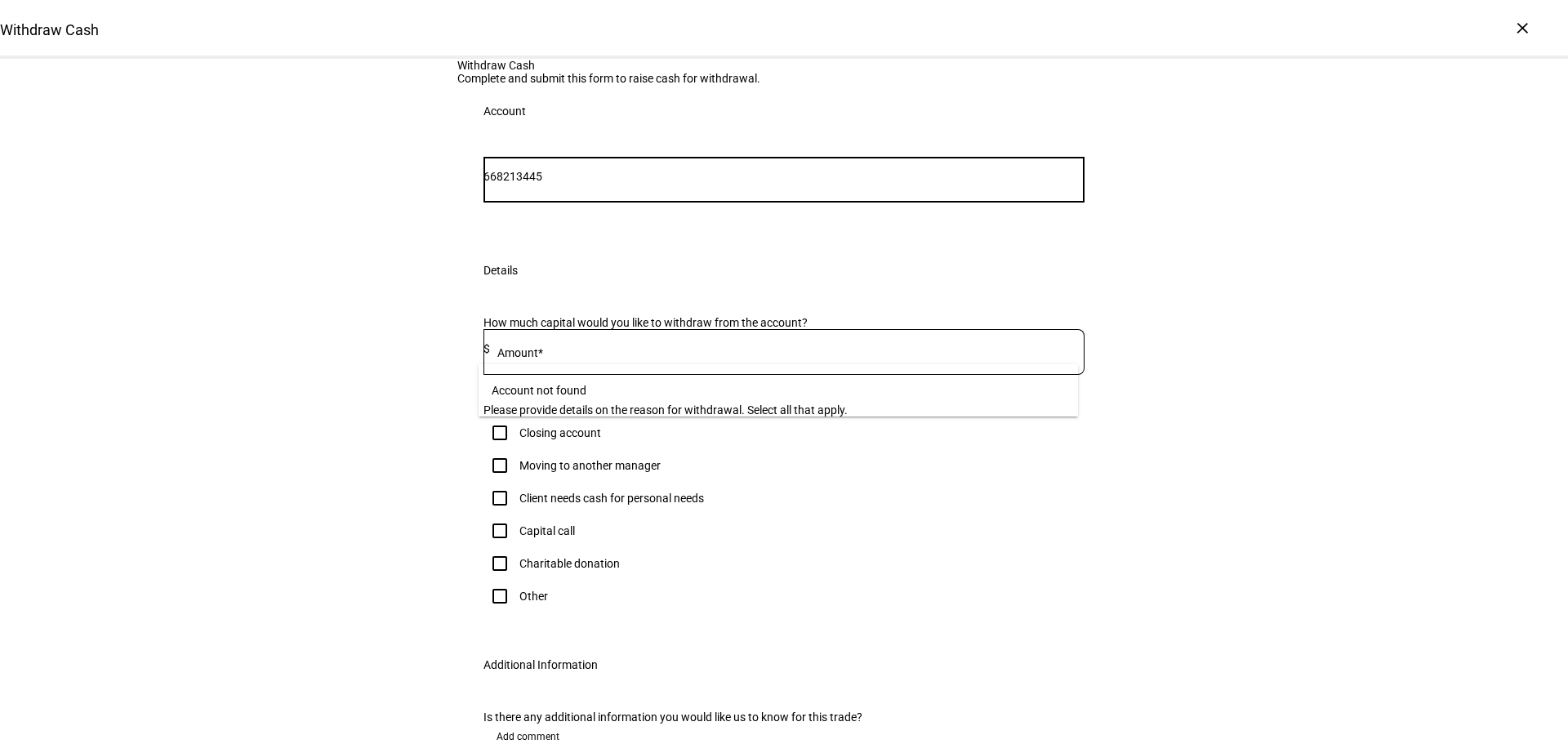
drag, startPoint x: 530, startPoint y: 343, endPoint x: 459, endPoint y: 343, distance: 71.0
click at [459, 244] on div "668213445 Account" at bounding box center [783, 191] width 653 height 107
type input "3445"
click at [594, 424] on span "[PERSON_NAME]" at bounding box center [554, 425] width 99 height 19
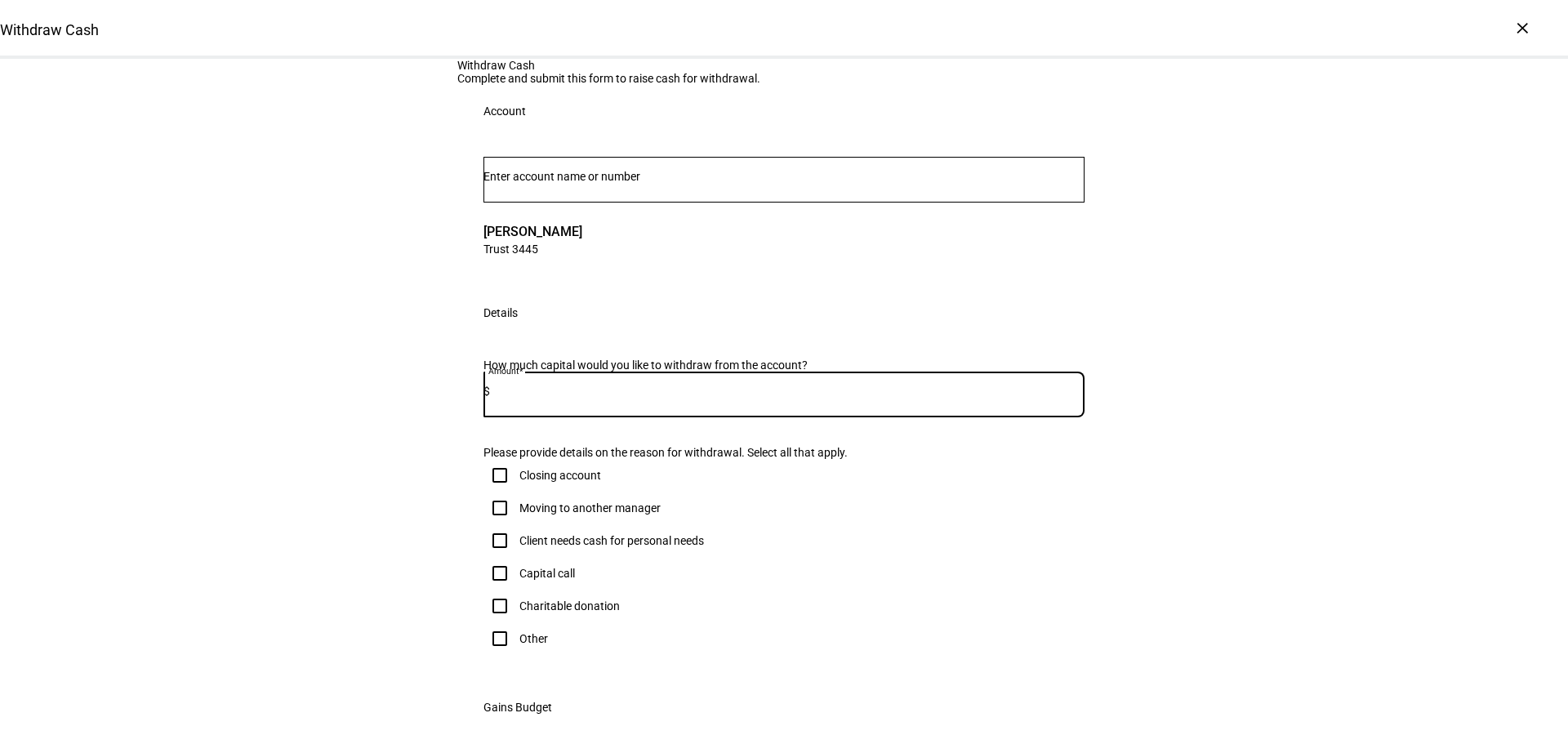
click at [589, 398] on input at bounding box center [787, 391] width 594 height 13
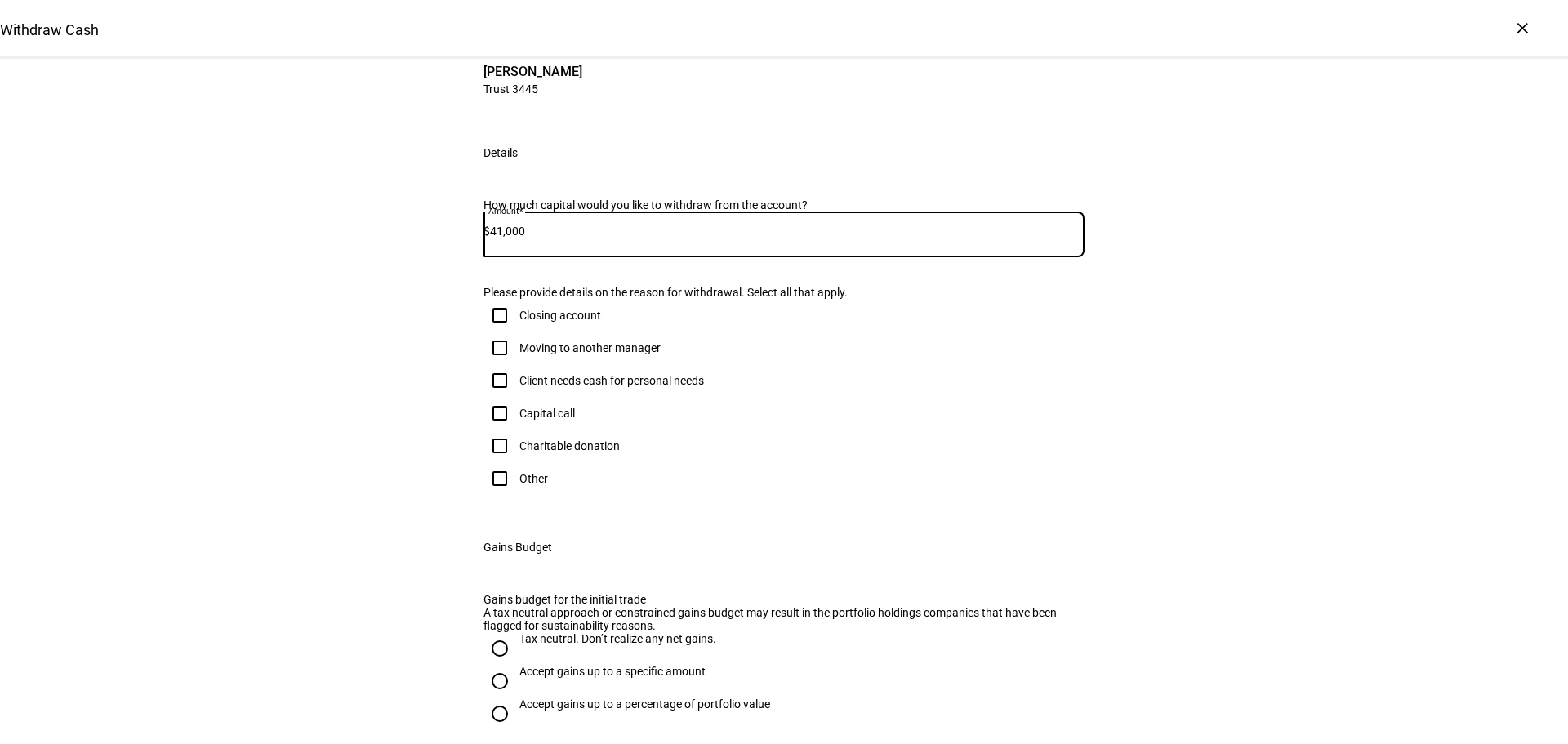
scroll to position [164, 0]
type input "41,000"
click at [491, 491] on input "Other" at bounding box center [500, 475] width 33 height 33
checkbox input "true"
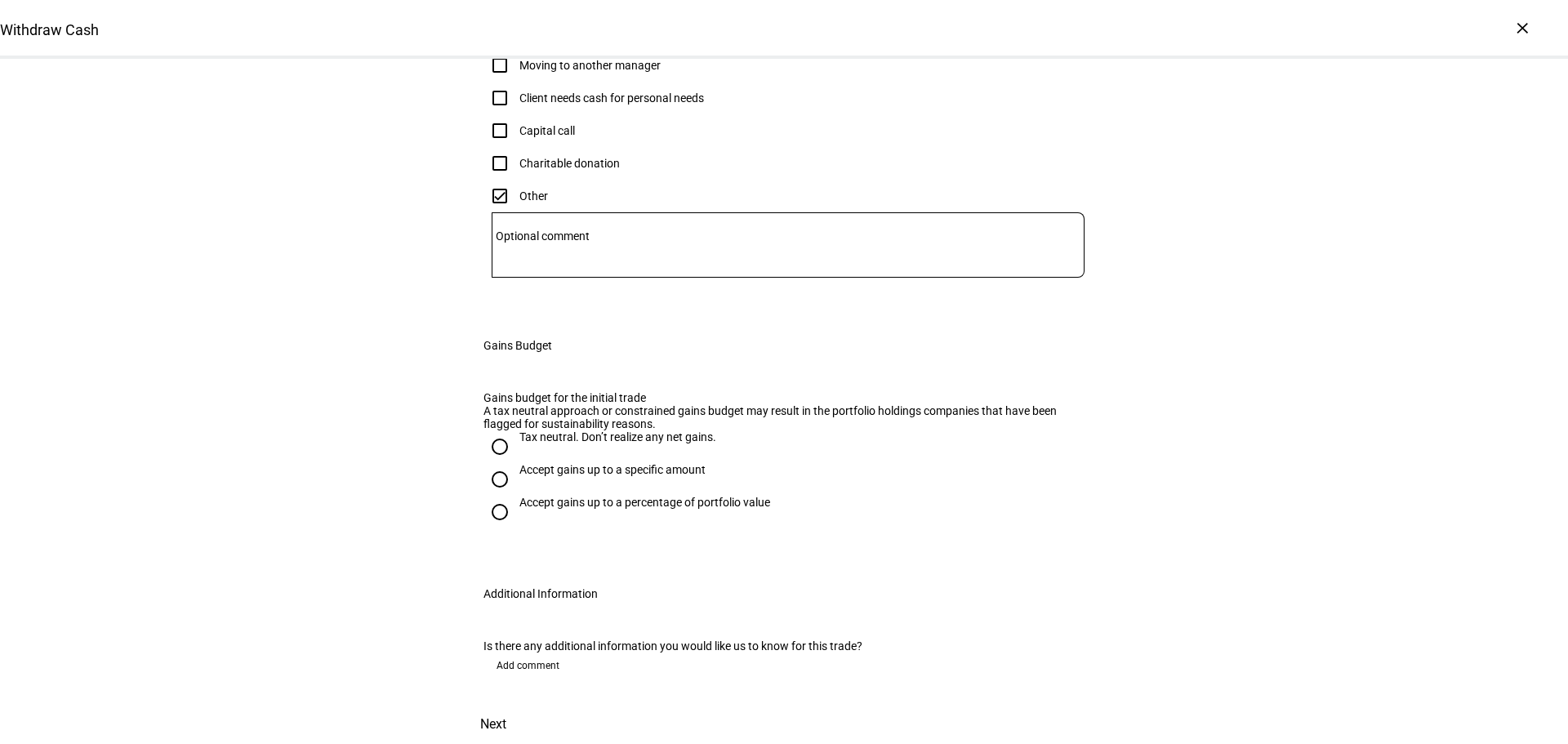
scroll to position [571, 0]
click at [489, 463] on input "Tax neutral. Don’t realize any net gains." at bounding box center [500, 447] width 33 height 33
radio input "true"
click at [489, 463] on input "Tax neutral. Don’t realize any net gains." at bounding box center [500, 447] width 33 height 33
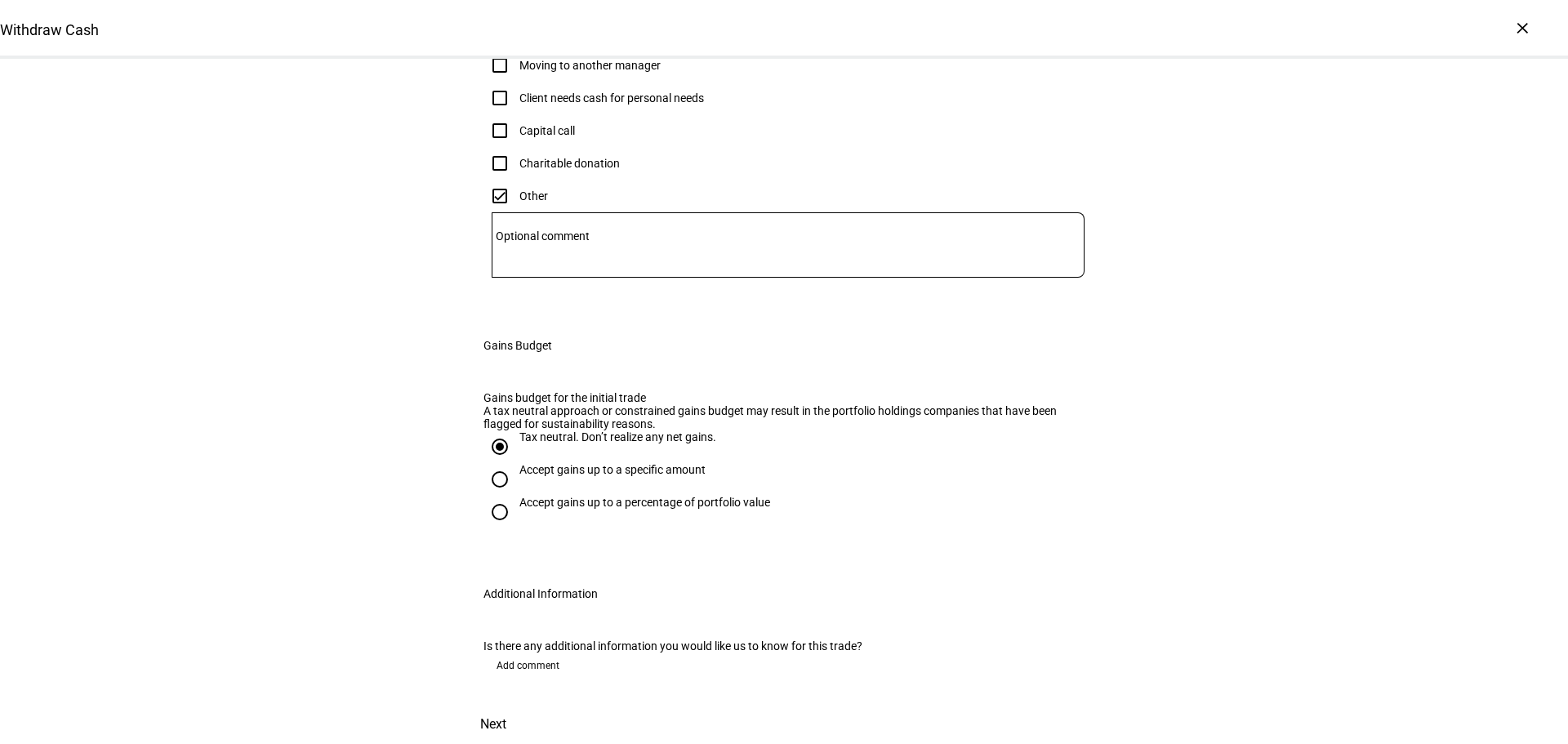
click at [506, 705] on span "Next" at bounding box center [493, 724] width 26 height 39
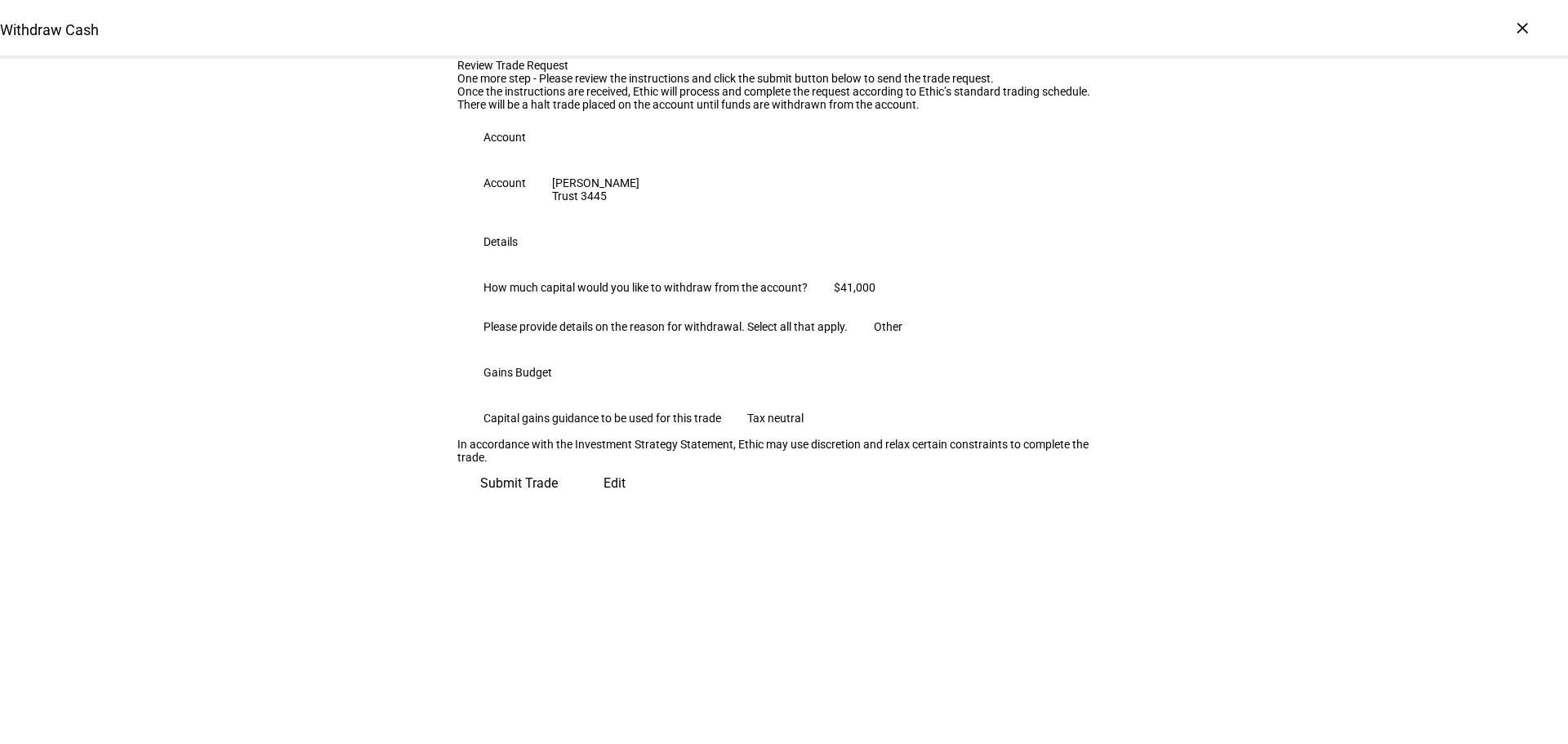
scroll to position [165, 0]
click at [558, 503] on span "Submit Trade" at bounding box center [519, 483] width 77 height 39
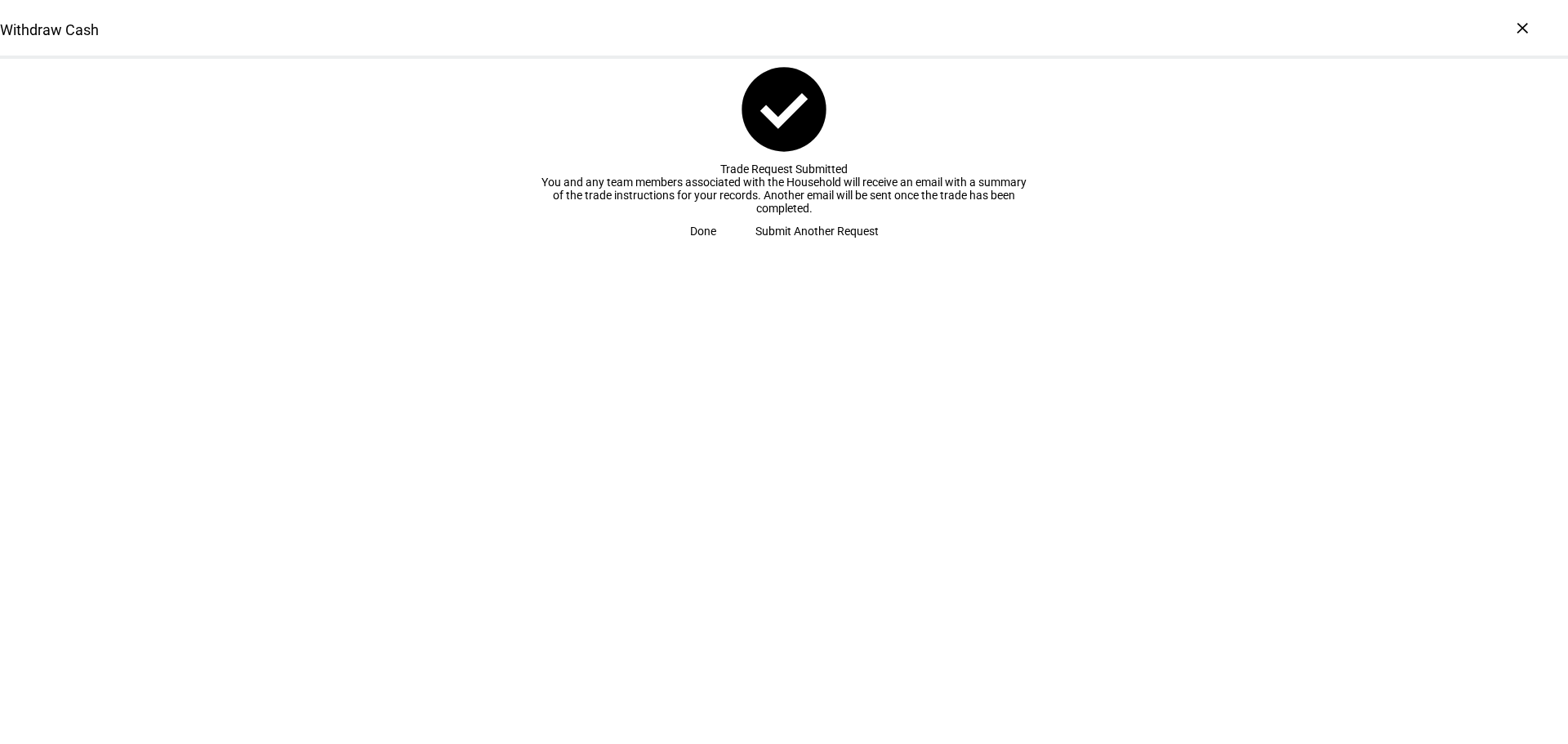
click at [716, 247] on span "Done" at bounding box center [703, 231] width 26 height 33
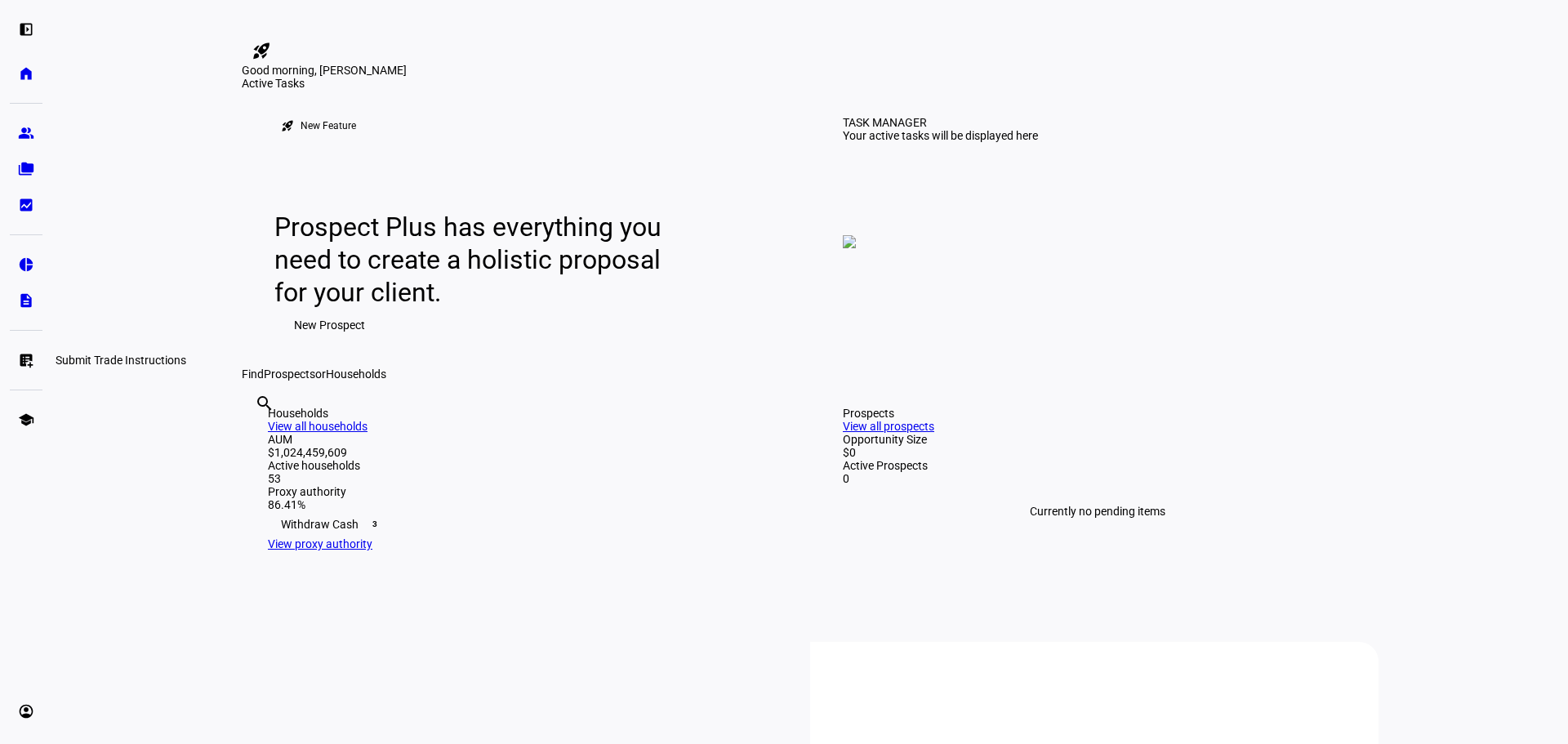
click at [30, 368] on link "list_alt_add Submit Trade Instructions" at bounding box center [26, 360] width 33 height 33
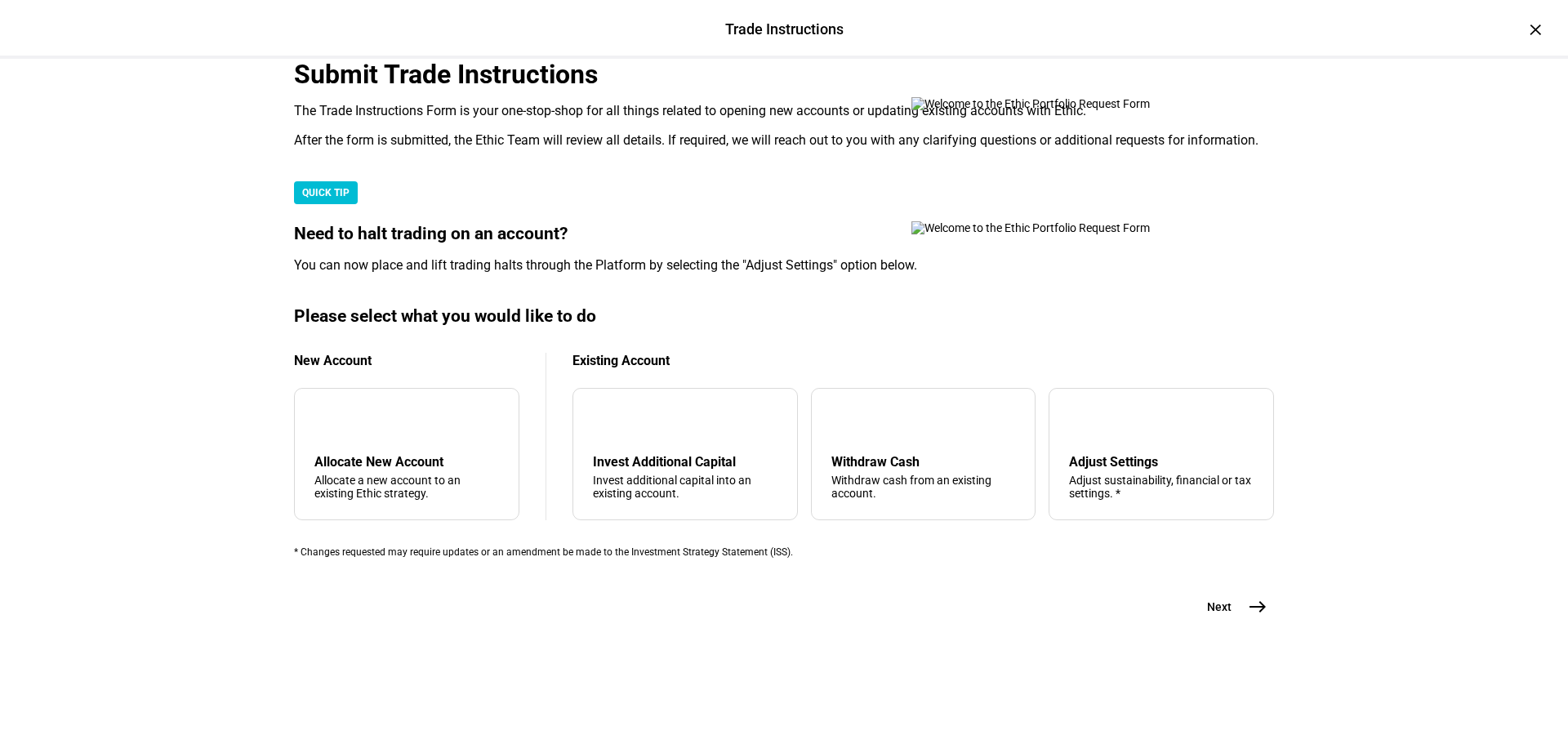
scroll to position [395, 0]
click at [848, 473] on div "Withdraw cash from an existing account." at bounding box center [923, 486] width 184 height 26
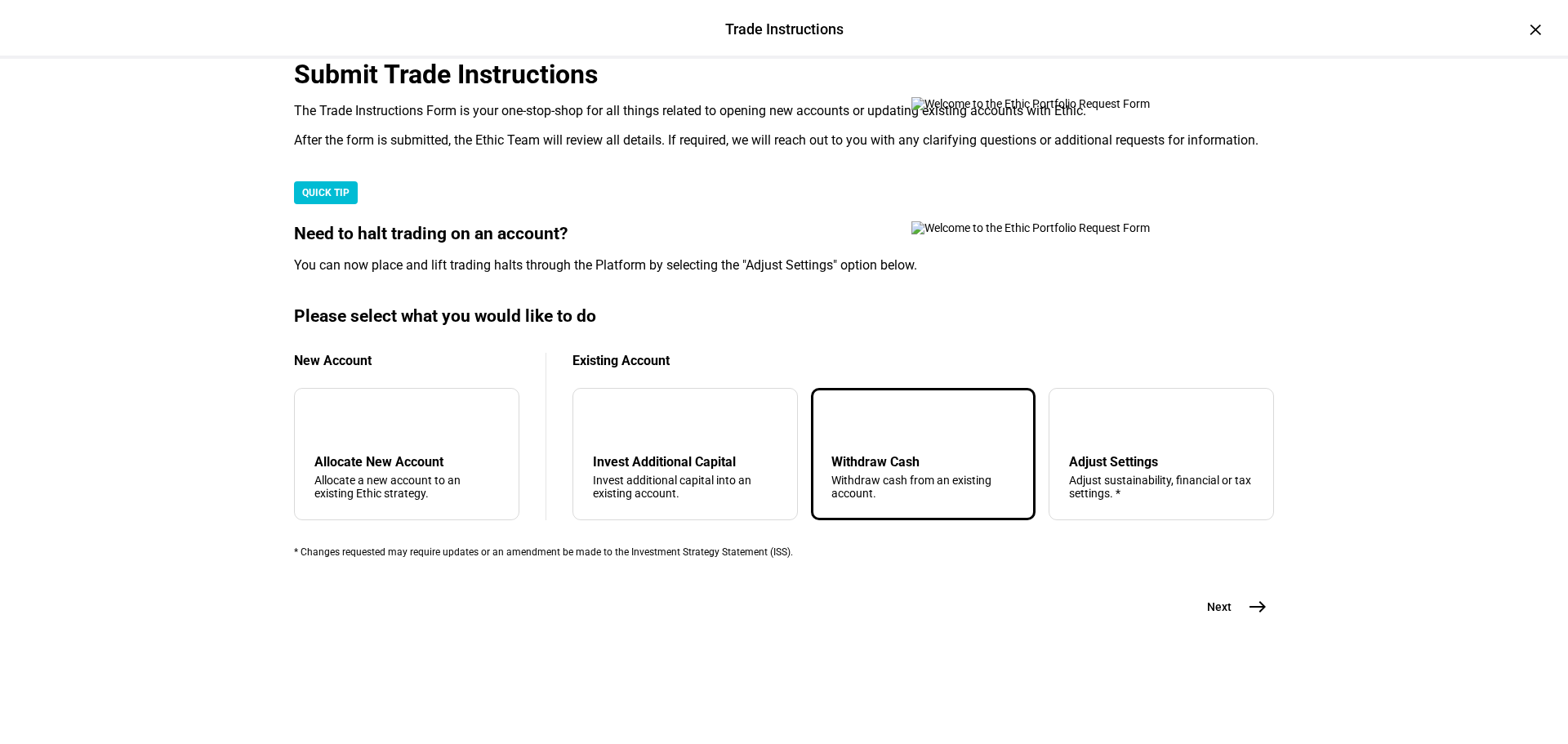
click at [1248, 617] on mat-icon "east" at bounding box center [1258, 607] width 20 height 20
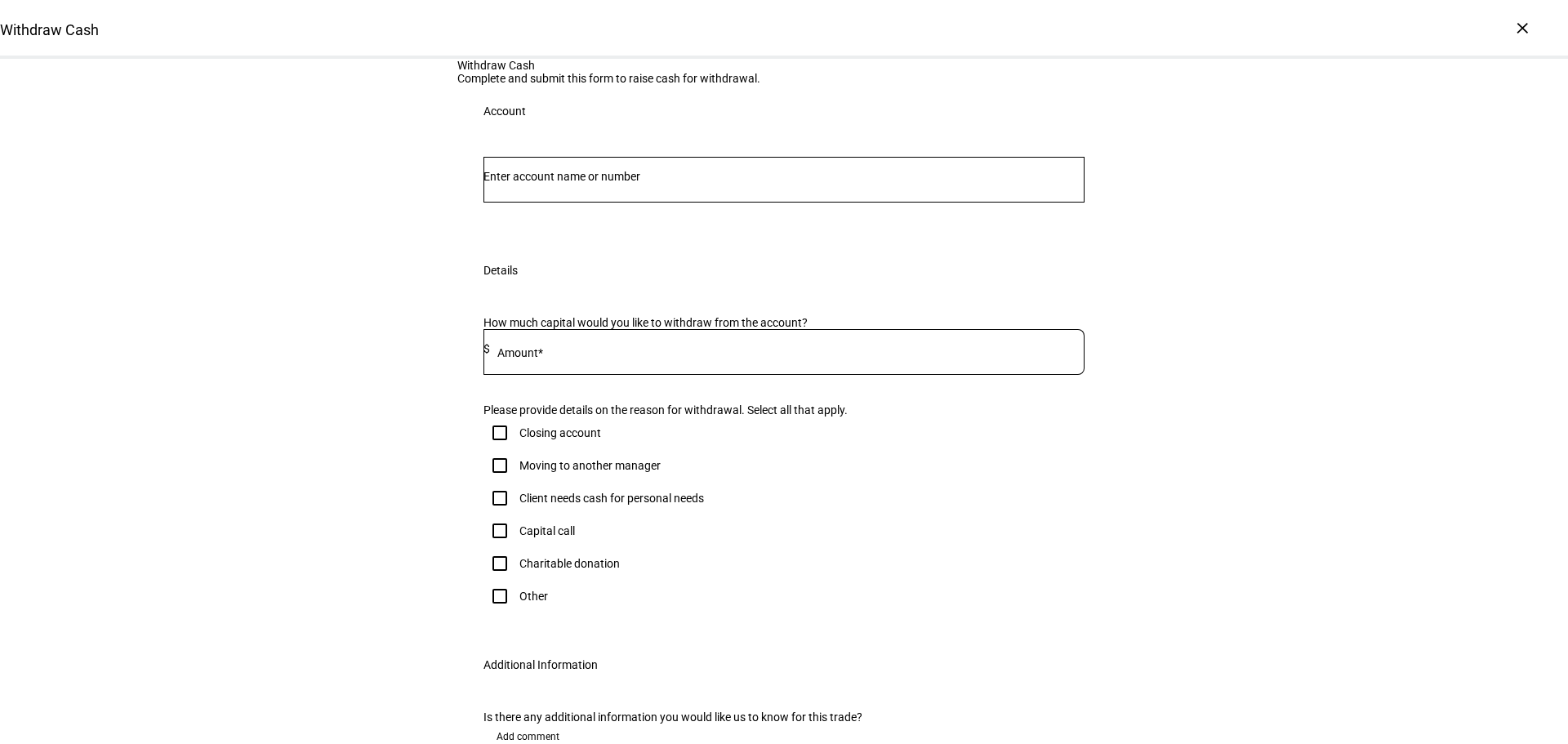
click at [833, 183] on input "Number" at bounding box center [784, 176] width 601 height 13
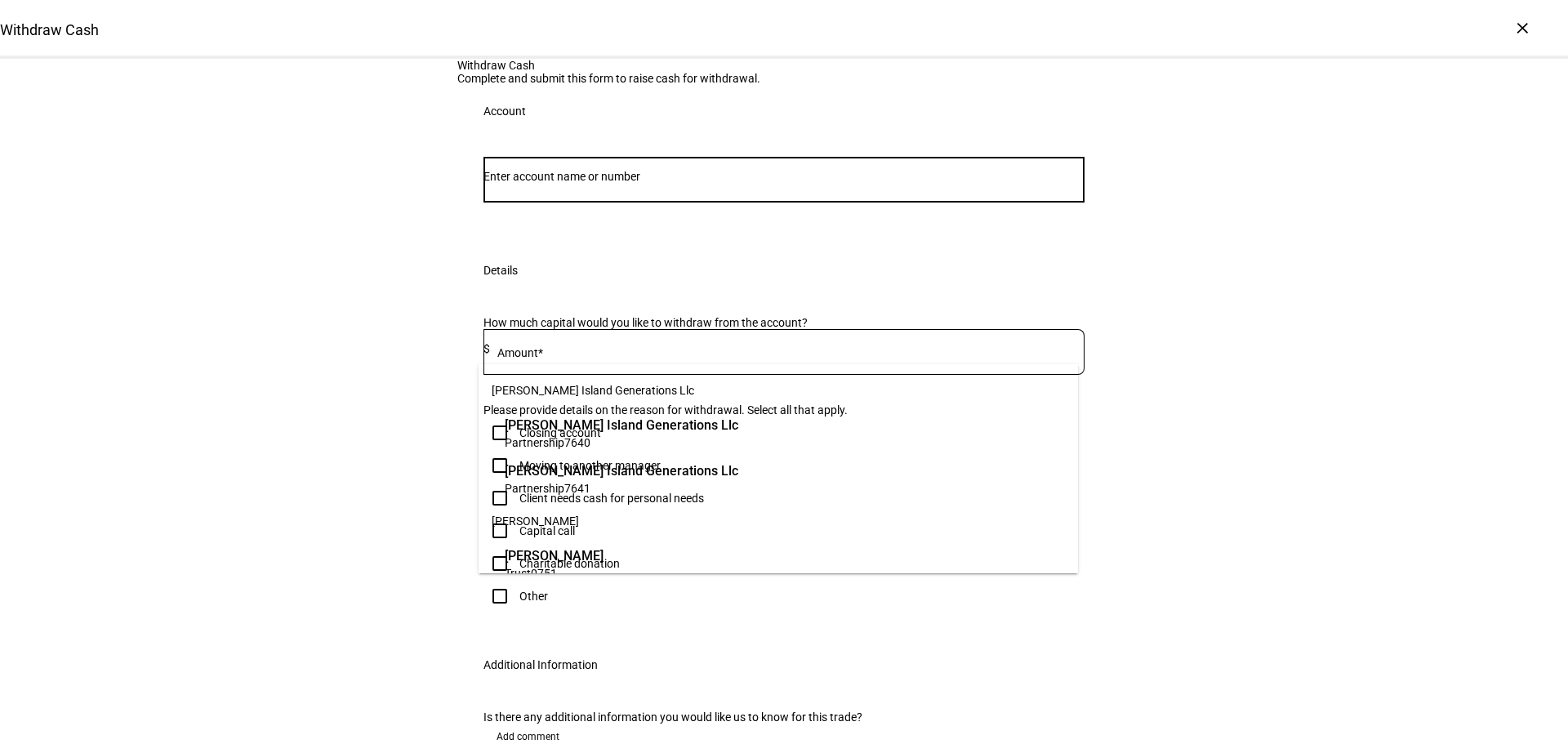
paste input "668184818"
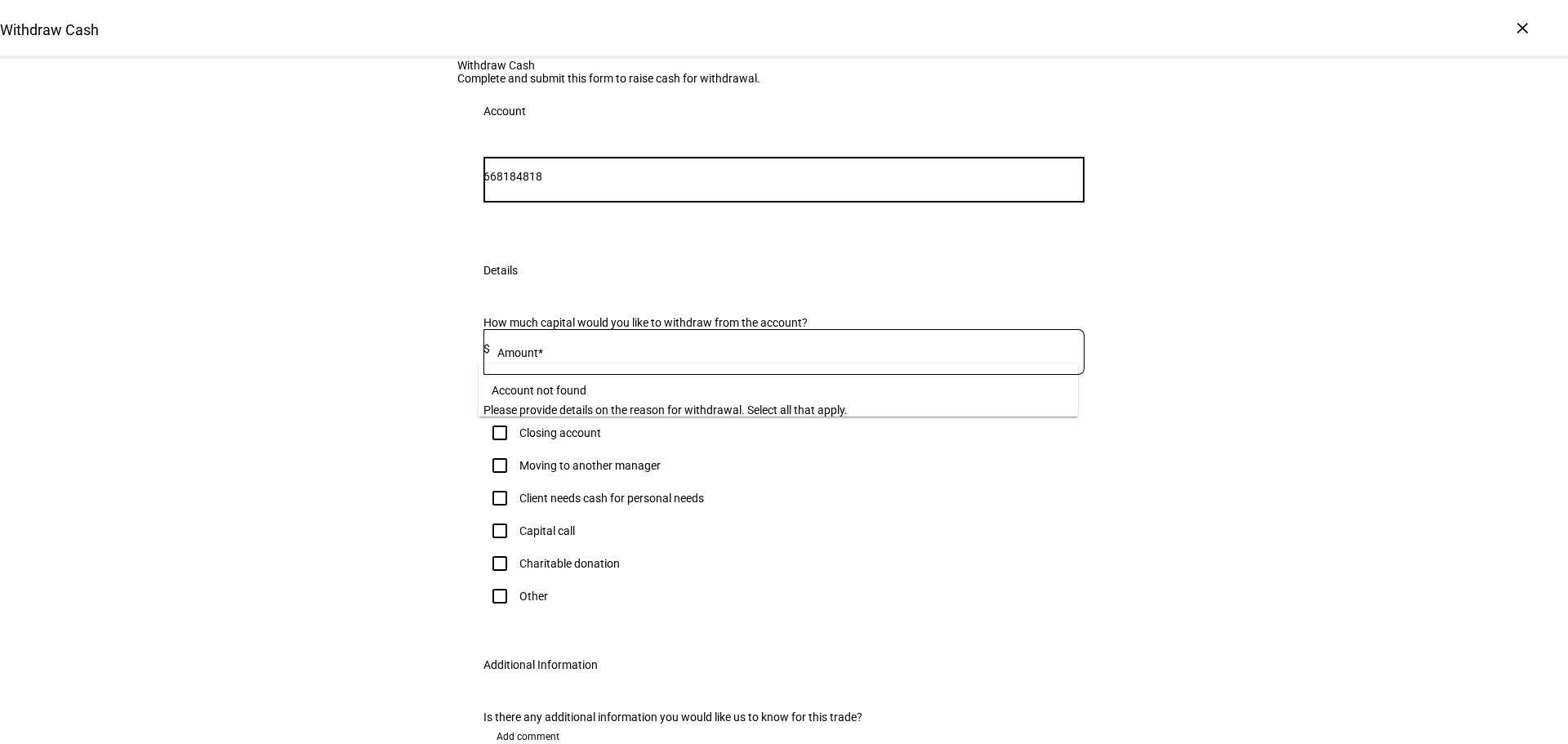
drag, startPoint x: 525, startPoint y: 343, endPoint x: 479, endPoint y: 355, distance: 47.5
click at [483, 203] on div "668184818" at bounding box center [784, 180] width 601 height 45
type input "4818"
click at [619, 429] on span "[PERSON_NAME] Family Foundation" at bounding box center [610, 425] width 211 height 19
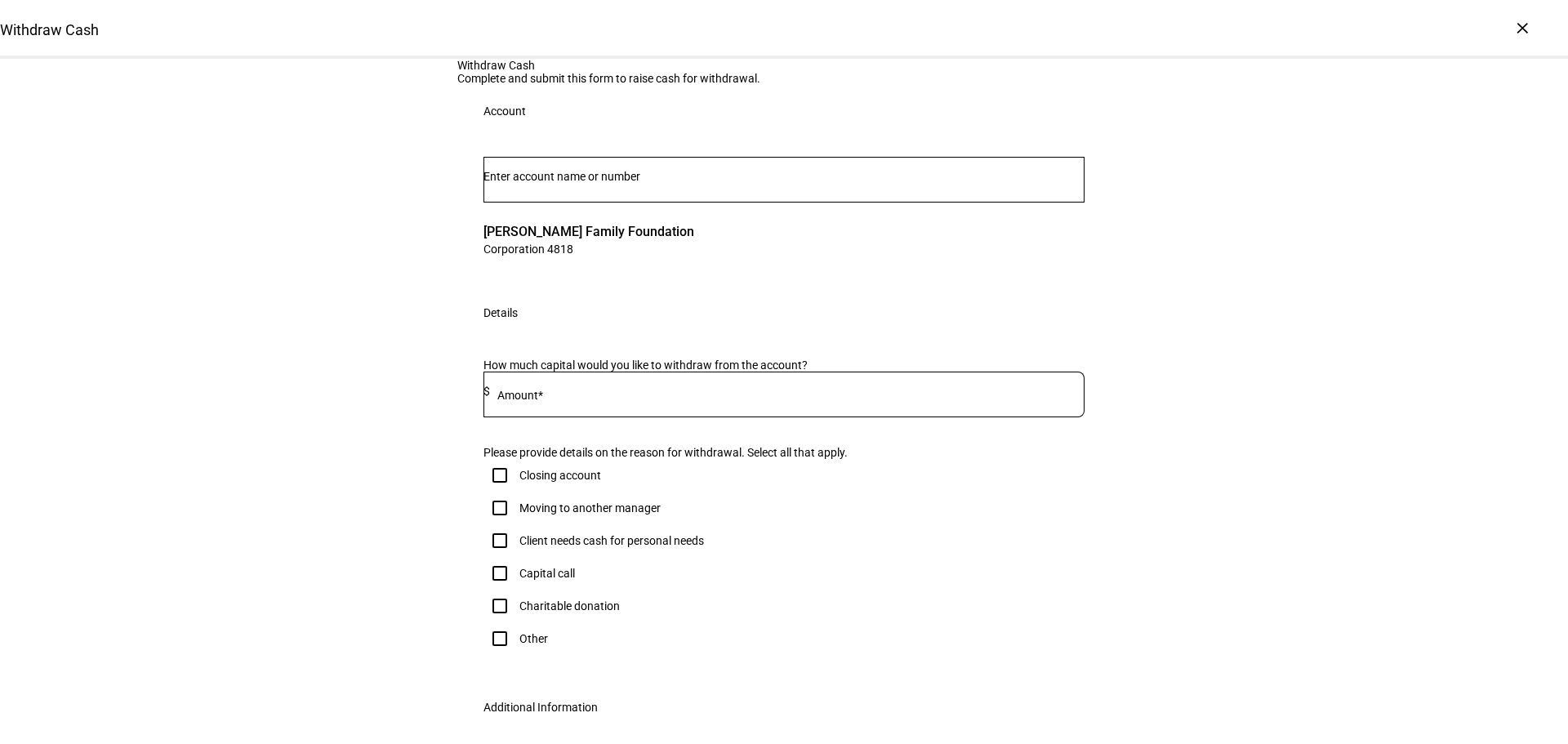
click at [632, 398] on input at bounding box center [787, 391] width 594 height 13
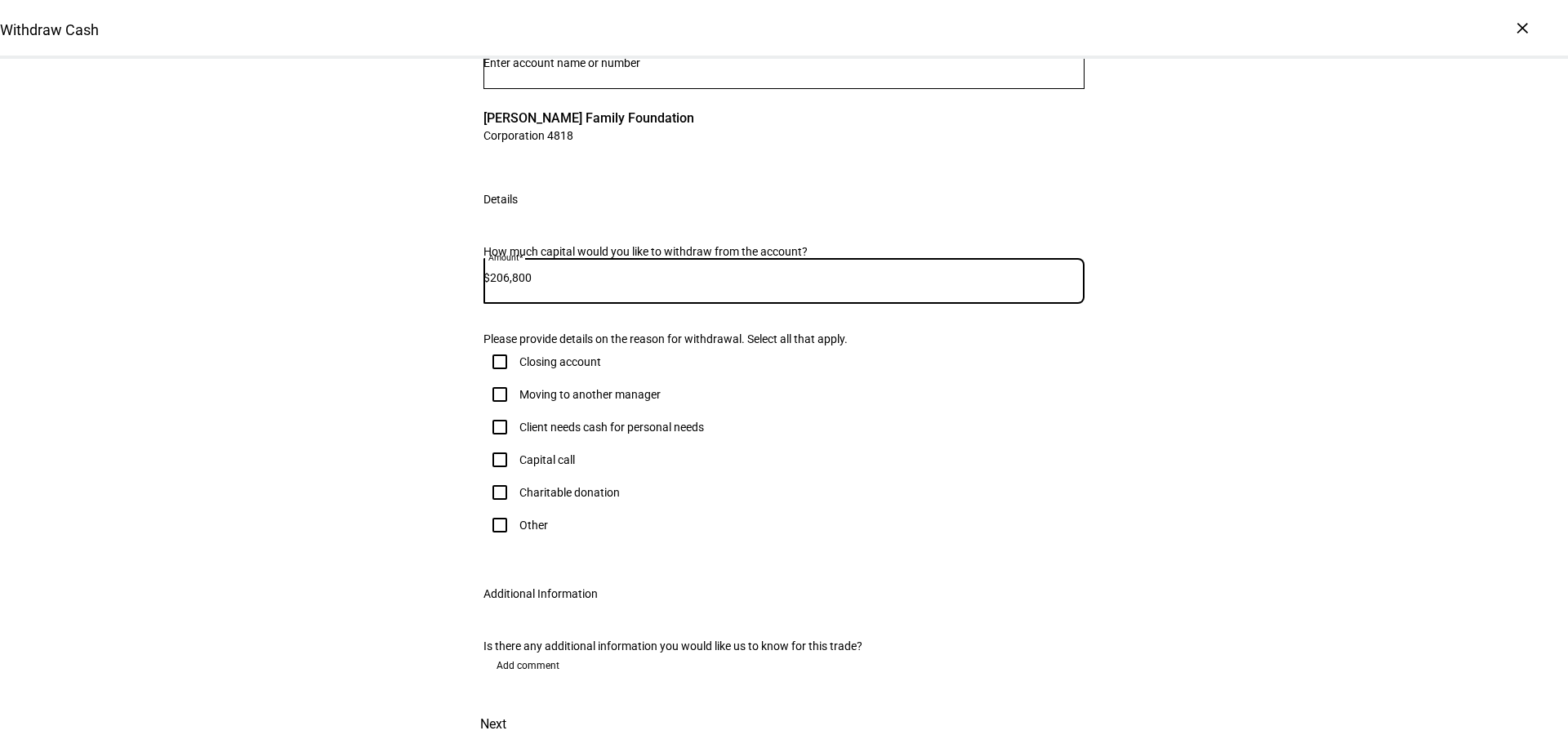
scroll to position [245, 0]
type input "206,800"
click at [501, 541] on input "Other" at bounding box center [500, 525] width 33 height 33
checkbox input "true"
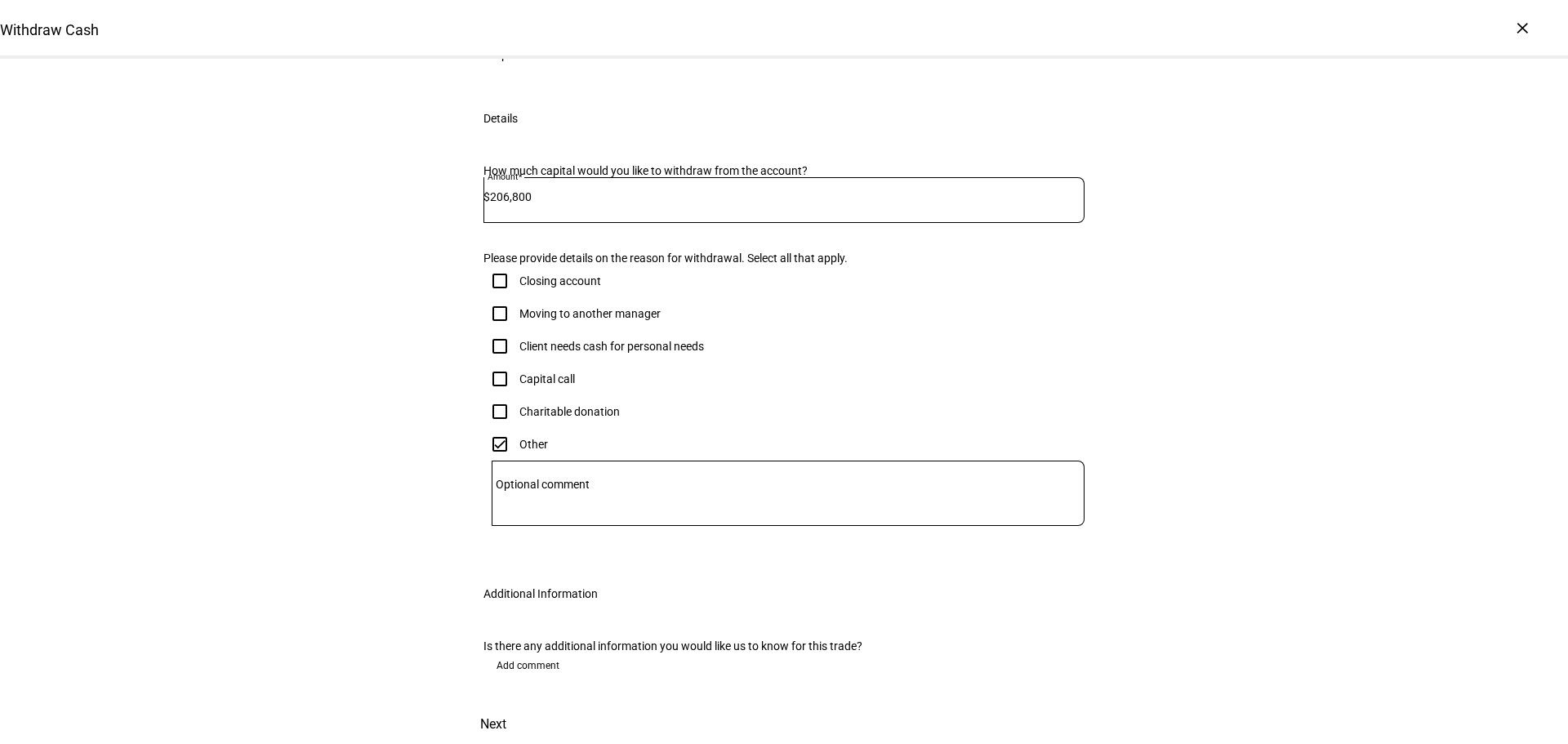
scroll to position [490, 0]
click at [506, 725] on span "Next" at bounding box center [493, 724] width 26 height 39
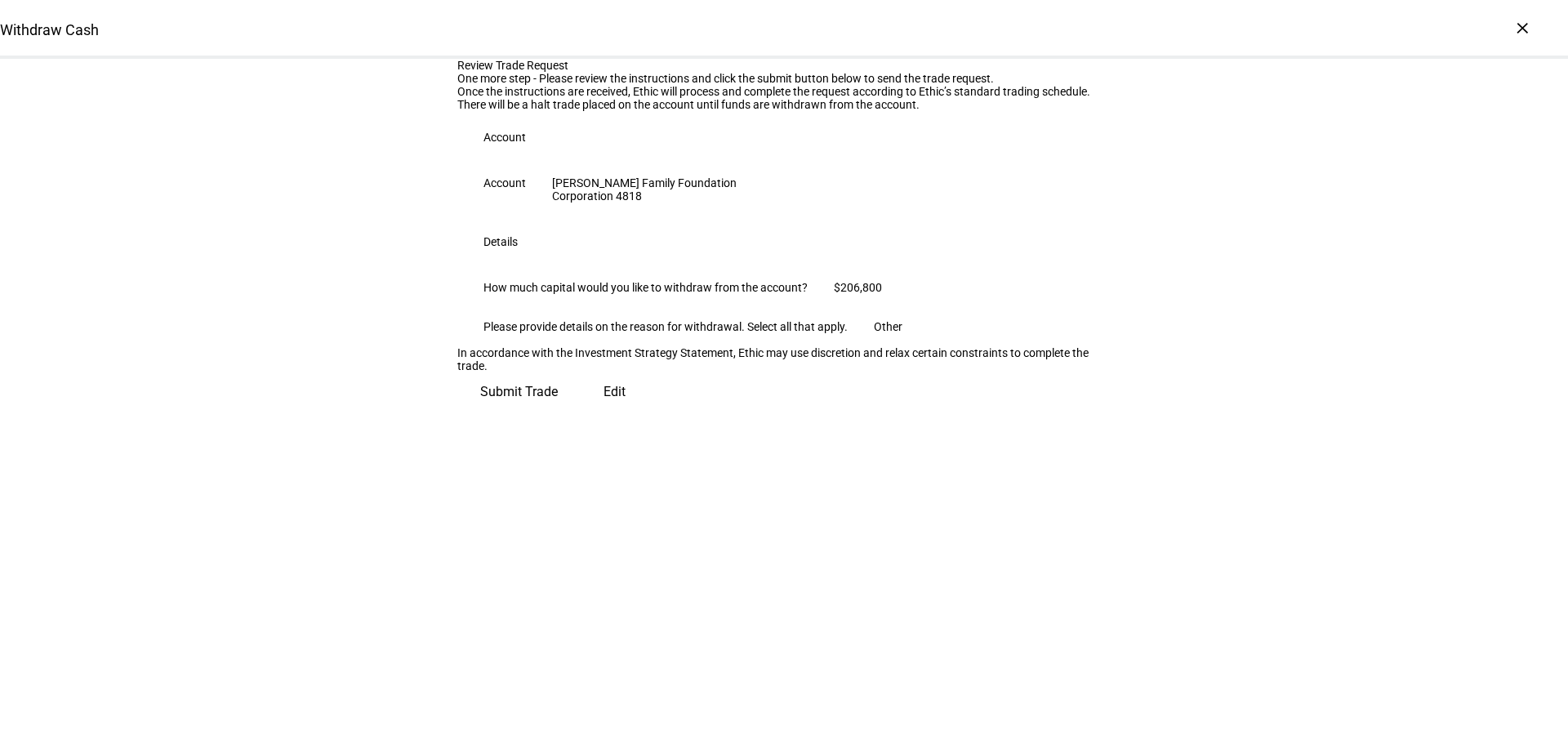
scroll to position [43, 0]
click at [558, 412] on span "Submit Trade" at bounding box center [519, 392] width 77 height 39
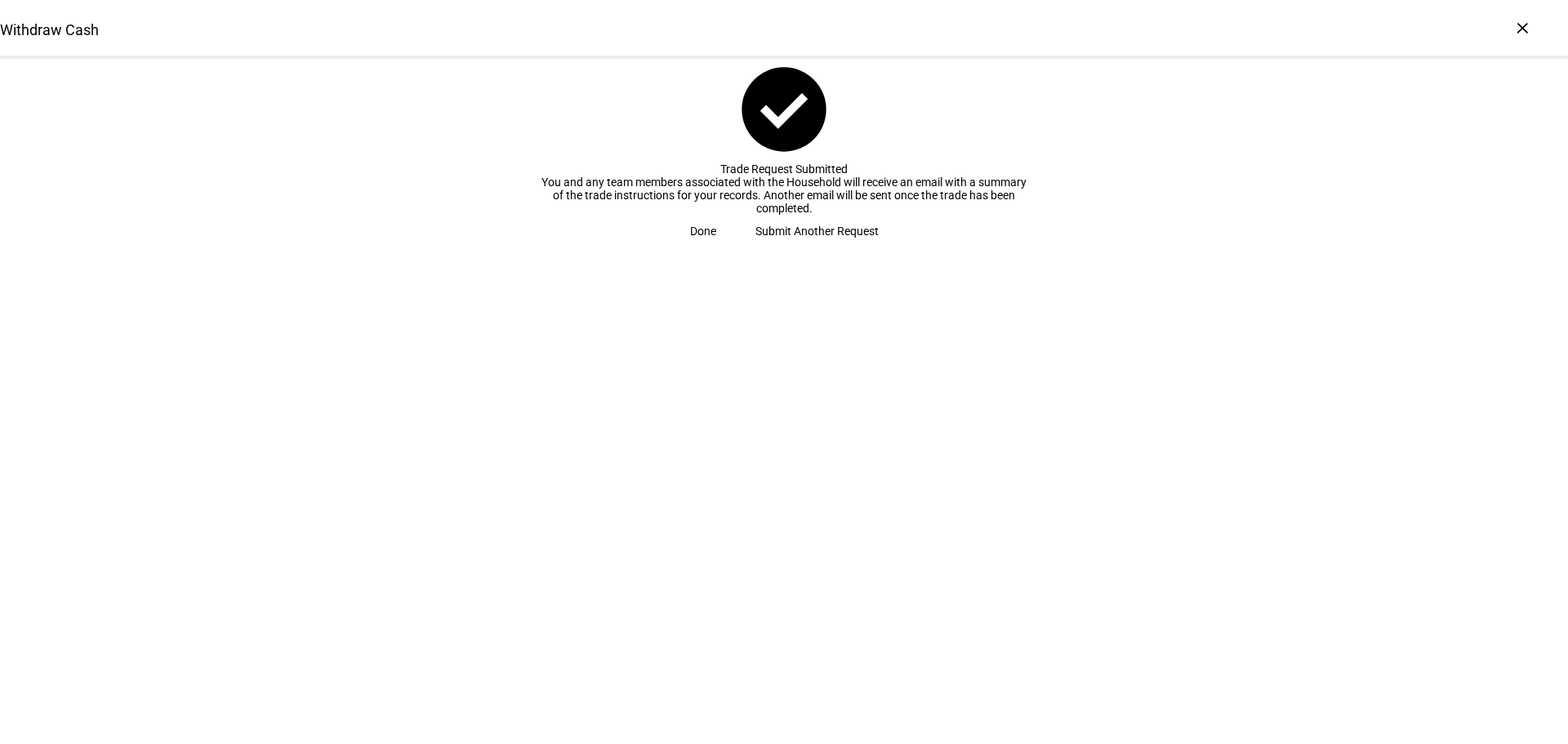
click at [716, 247] on span "Done" at bounding box center [703, 231] width 26 height 33
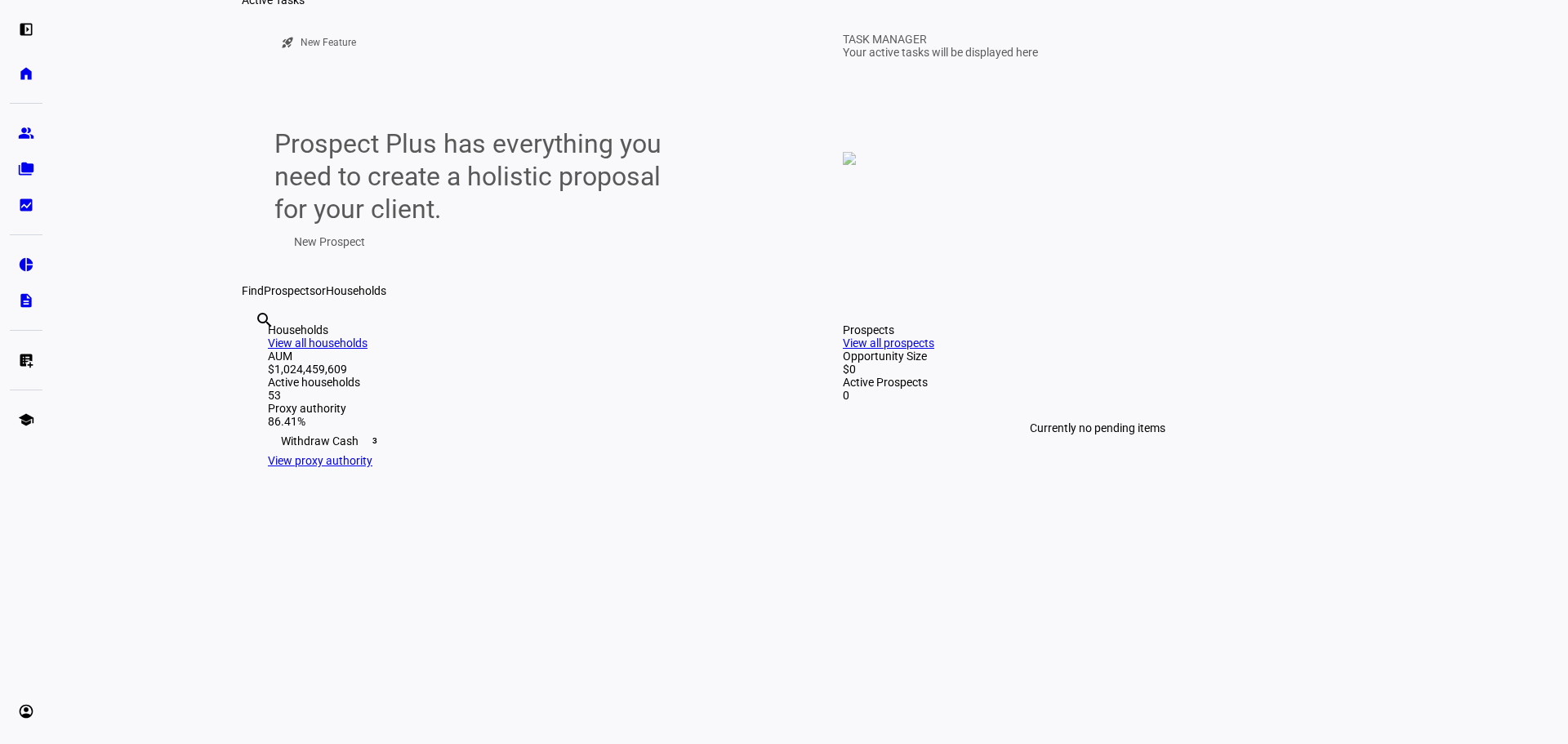
scroll to position [82, 0]
